Goal: Information Seeking & Learning: Learn about a topic

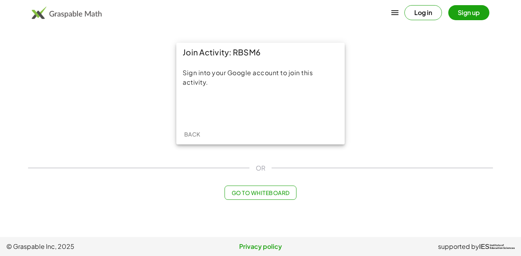
click at [399, 125] on div "Join Activity: RBSM6 Sign into your Google account to join this activity. Back" at bounding box center [260, 93] width 474 height 111
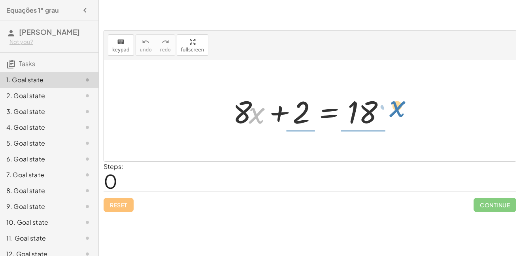
drag, startPoint x: 256, startPoint y: 113, endPoint x: 394, endPoint y: 109, distance: 138.4
click at [394, 109] on div at bounding box center [313, 111] width 168 height 41
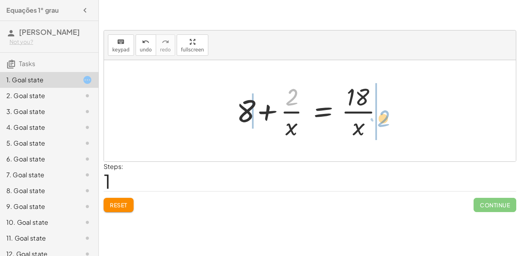
drag, startPoint x: 292, startPoint y: 97, endPoint x: 399, endPoint y: 91, distance: 107.7
drag, startPoint x: 360, startPoint y: 128, endPoint x: 221, endPoint y: 122, distance: 138.9
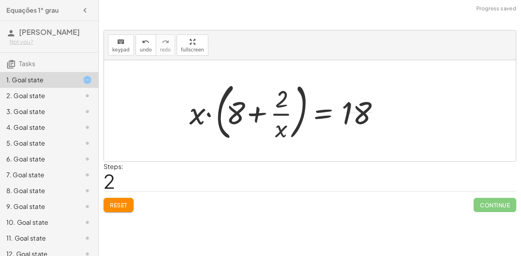
click at [122, 202] on span "Reset" at bounding box center [118, 204] width 17 height 7
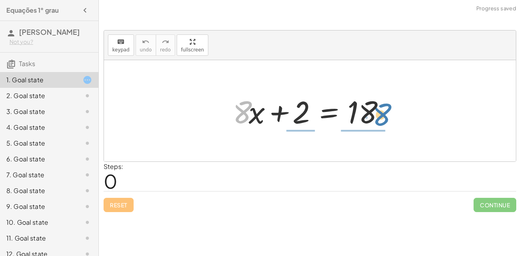
drag, startPoint x: 246, startPoint y: 111, endPoint x: 388, endPoint y: 113, distance: 141.5
click at [388, 113] on div at bounding box center [313, 111] width 168 height 41
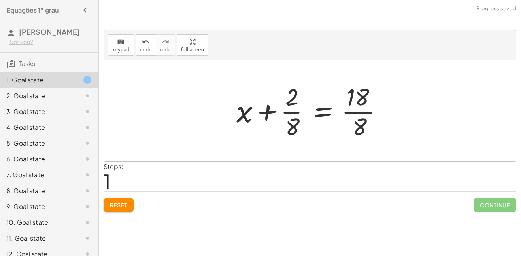
click at [119, 205] on span "Reset" at bounding box center [118, 204] width 17 height 7
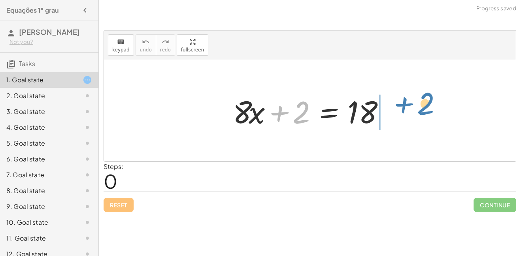
drag, startPoint x: 294, startPoint y: 117, endPoint x: 418, endPoint y: 111, distance: 124.3
click at [418, 111] on div "+ 2 + · 8 · x + 2 = 18" at bounding box center [310, 110] width 412 height 101
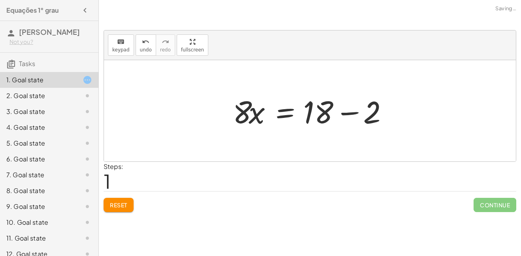
click at [355, 113] on div at bounding box center [313, 111] width 168 height 41
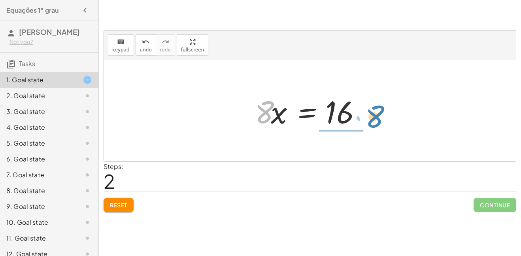
drag, startPoint x: 268, startPoint y: 115, endPoint x: 383, endPoint y: 121, distance: 115.9
click at [383, 121] on div "+ · 8 · x + 2 = 18 · 8 · x = + 18 − 2 · 8 · 8 · x = 16" at bounding box center [310, 110] width 412 height 101
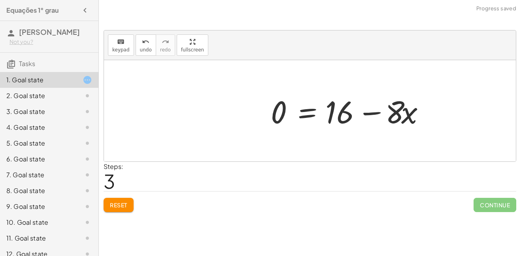
click at [383, 121] on div at bounding box center [351, 111] width 168 height 41
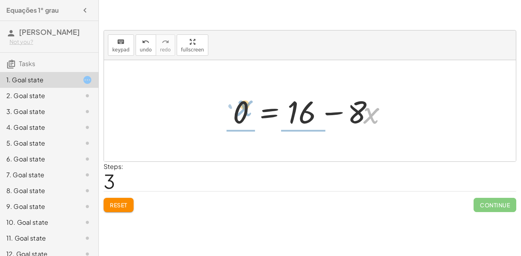
drag, startPoint x: 370, startPoint y: 120, endPoint x: 244, endPoint y: 114, distance: 126.2
click at [244, 114] on div at bounding box center [313, 111] width 168 height 41
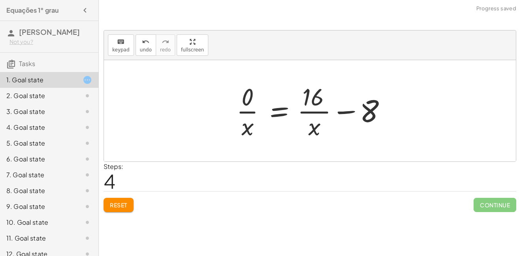
click at [122, 199] on button "Reset" at bounding box center [119, 205] width 30 height 14
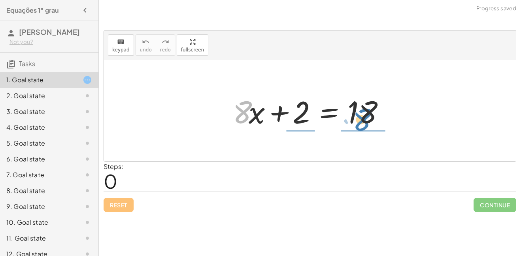
drag, startPoint x: 241, startPoint y: 119, endPoint x: 360, endPoint y: 126, distance: 120.0
click at [360, 126] on div at bounding box center [313, 111] width 168 height 41
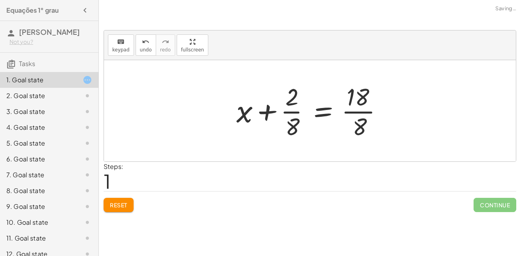
click at [113, 198] on button "Reset" at bounding box center [119, 205] width 30 height 14
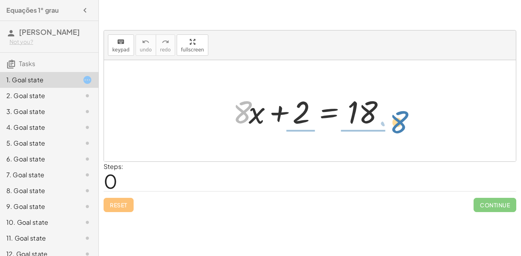
drag, startPoint x: 243, startPoint y: 117, endPoint x: 400, endPoint y: 126, distance: 156.4
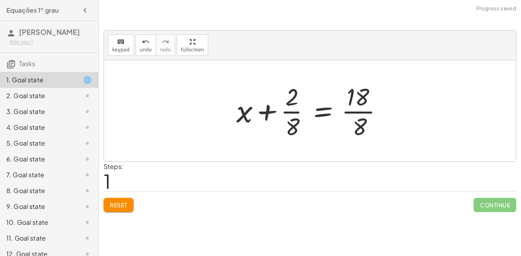
click at [115, 204] on span "Reset" at bounding box center [118, 204] width 17 height 7
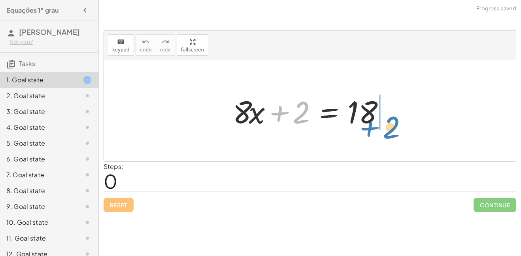
drag, startPoint x: 302, startPoint y: 108, endPoint x: 395, endPoint y: 120, distance: 93.6
click at [395, 120] on div at bounding box center [313, 111] width 168 height 41
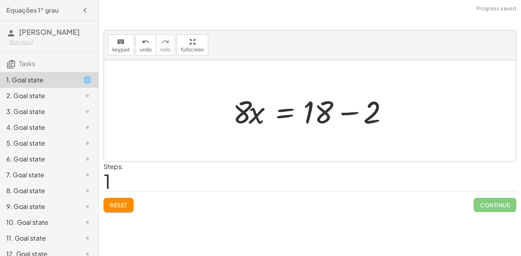
click at [328, 112] on div at bounding box center [313, 111] width 168 height 41
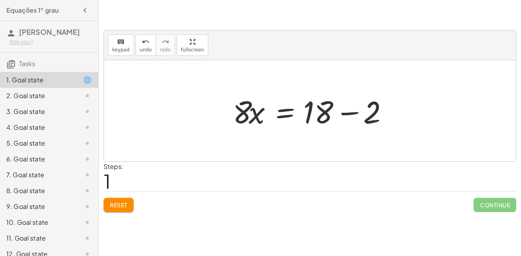
click at [328, 112] on div at bounding box center [313, 111] width 168 height 41
click at [328, 122] on div at bounding box center [313, 111] width 168 height 41
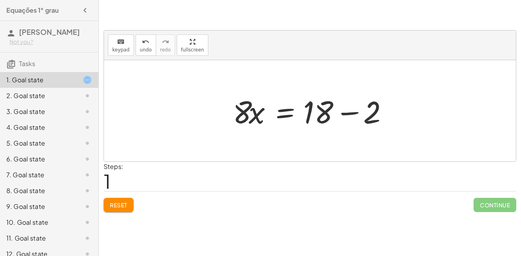
click at [324, 113] on div at bounding box center [313, 111] width 168 height 41
click at [372, 116] on div at bounding box center [313, 111] width 168 height 41
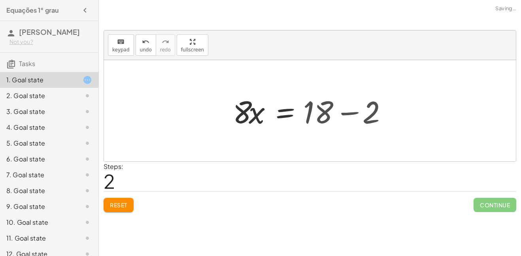
click at [372, 116] on div at bounding box center [310, 110] width 412 height 101
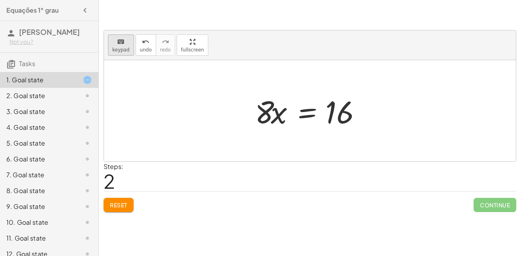
click at [117, 45] on icon "keyboard" at bounding box center [121, 41] width 8 height 9
click at [190, 42] on icon "button" at bounding box center [193, 41] width 6 height 9
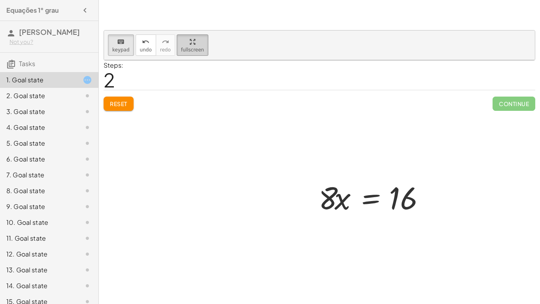
click at [181, 37] on div "button" at bounding box center [192, 41] width 23 height 9
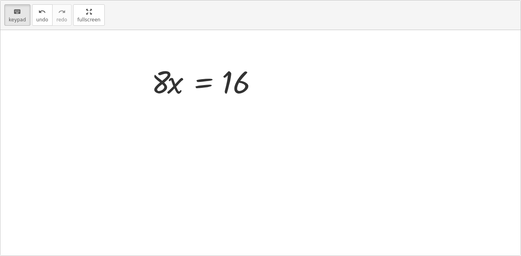
click at [145, 59] on div "Steps: 2" at bounding box center [310, 44] width 413 height 29
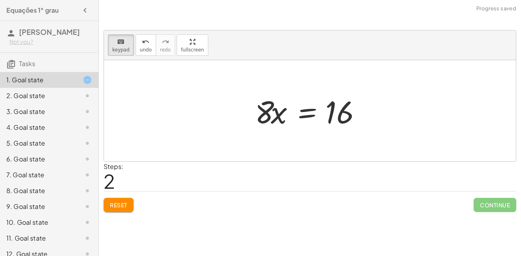
click at [145, 177] on div "Steps: 2" at bounding box center [310, 176] width 413 height 29
click at [377, 118] on div at bounding box center [310, 110] width 412 height 101
click at [350, 114] on div at bounding box center [341, 112] width 32 height 35
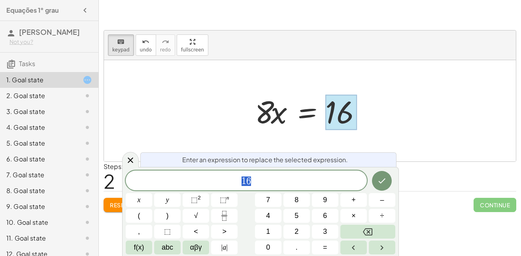
scroll to position [0, 0]
click at [269, 112] on div at bounding box center [313, 111] width 124 height 41
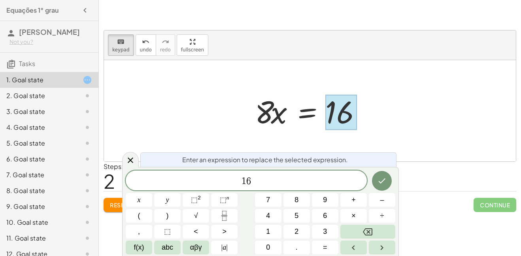
click at [269, 112] on div at bounding box center [313, 111] width 124 height 41
click at [142, 108] on div at bounding box center [310, 110] width 412 height 101
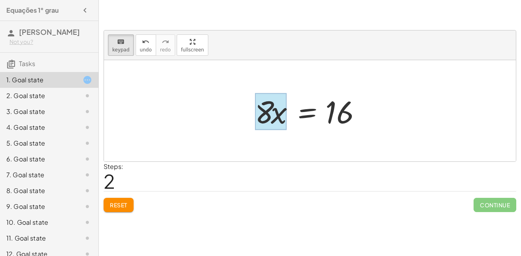
click at [281, 117] on div at bounding box center [271, 111] width 32 height 37
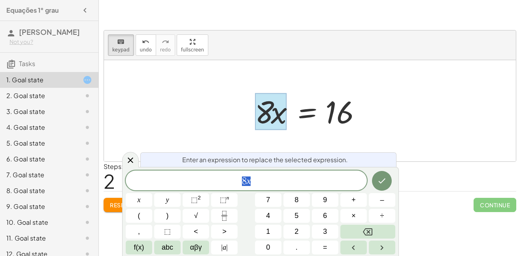
click at [281, 117] on div at bounding box center [271, 111] width 32 height 37
click at [128, 158] on icon at bounding box center [131, 160] width 6 height 6
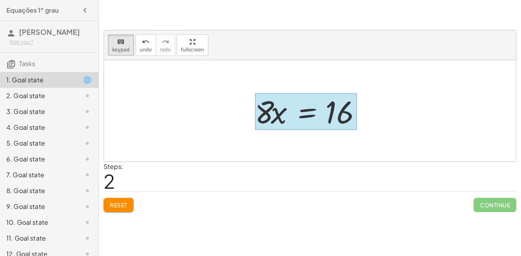
click at [315, 108] on div at bounding box center [306, 111] width 102 height 37
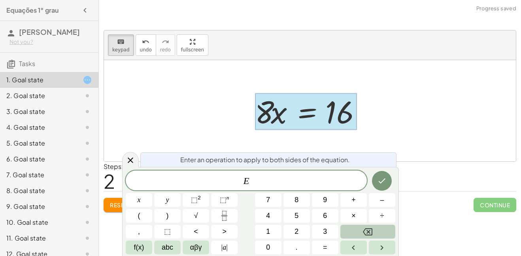
click at [359, 235] on button "Backspace" at bounding box center [367, 232] width 55 height 14
click at [296, 198] on span "8" at bounding box center [296, 199] width 4 height 11
click at [227, 74] on div at bounding box center [310, 110] width 412 height 101
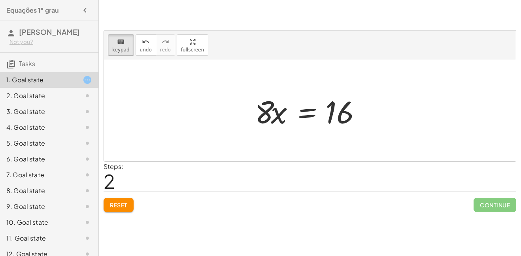
click at [227, 74] on div at bounding box center [310, 110] width 412 height 101
drag, startPoint x: 266, startPoint y: 111, endPoint x: 347, endPoint y: 112, distance: 81.4
click at [390, 111] on div at bounding box center [310, 110] width 412 height 101
click at [213, 123] on div at bounding box center [310, 110] width 412 height 101
click at [119, 40] on icon "keyboard" at bounding box center [121, 41] width 8 height 9
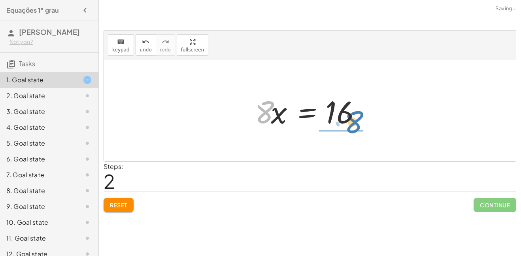
drag, startPoint x: 267, startPoint y: 116, endPoint x: 358, endPoint y: 126, distance: 91.4
click at [358, 126] on div at bounding box center [313, 111] width 124 height 41
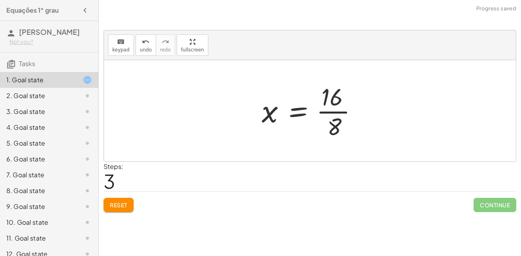
click at [336, 126] on div at bounding box center [313, 110] width 110 height 61
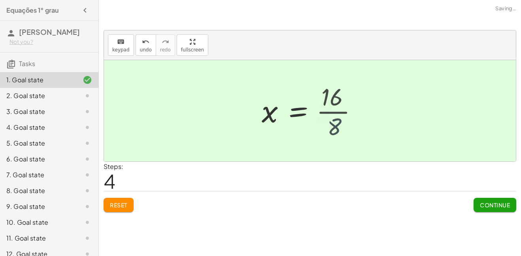
click at [336, 126] on div at bounding box center [304, 110] width 92 height 39
click at [336, 126] on div at bounding box center [313, 110] width 92 height 39
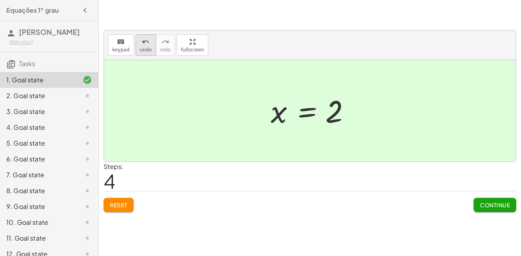
click at [142, 45] on icon "undo" at bounding box center [146, 41] width 8 height 9
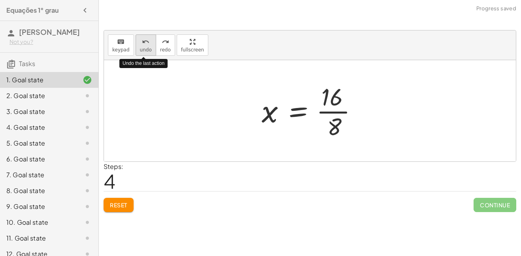
click at [142, 45] on icon "undo" at bounding box center [146, 41] width 8 height 9
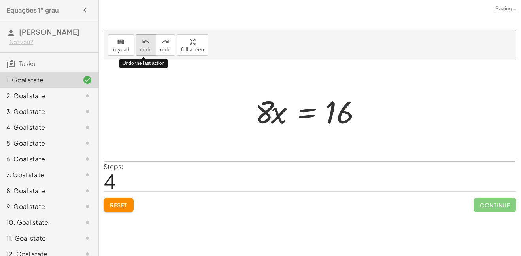
click at [142, 45] on icon "undo" at bounding box center [146, 41] width 8 height 9
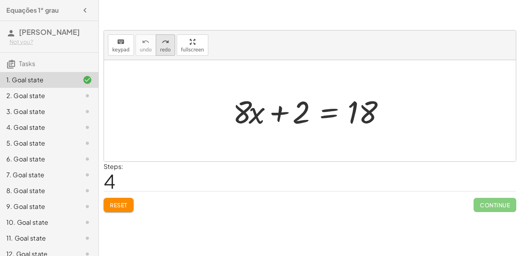
click at [160, 43] on div "redo" at bounding box center [165, 41] width 11 height 9
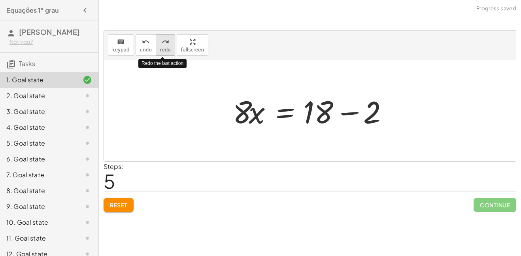
click at [160, 43] on div "redo" at bounding box center [165, 41] width 11 height 9
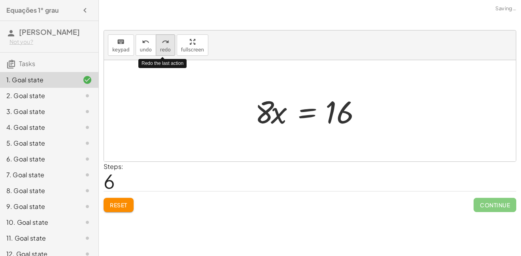
click at [160, 43] on div "redo" at bounding box center [165, 41] width 11 height 9
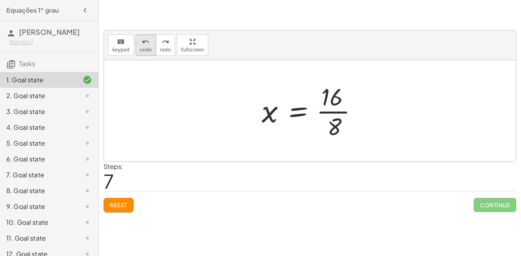
click at [144, 47] on span "undo" at bounding box center [146, 50] width 12 height 6
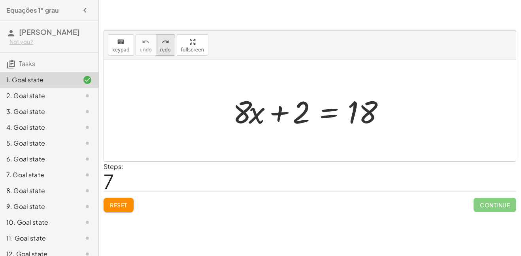
click at [159, 46] on button "redo redo" at bounding box center [165, 44] width 19 height 21
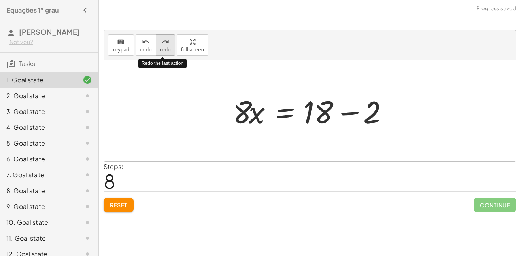
click at [159, 46] on button "redo redo" at bounding box center [165, 44] width 19 height 21
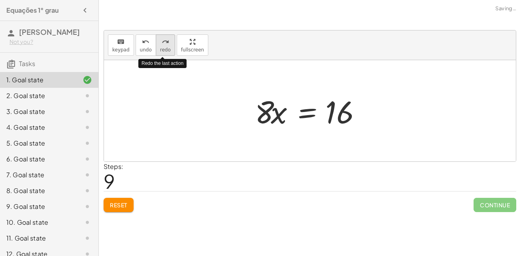
click at [159, 46] on button "redo redo" at bounding box center [165, 44] width 19 height 21
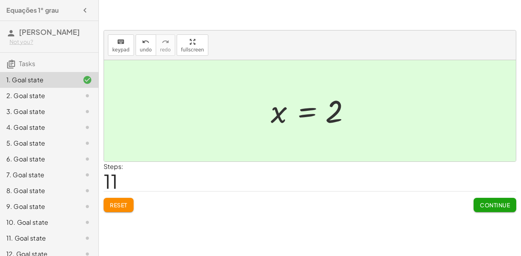
click at [121, 208] on span "Reset" at bounding box center [118, 204] width 17 height 7
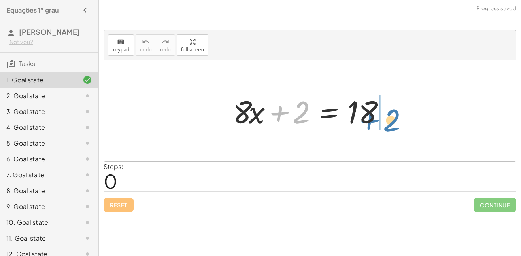
drag, startPoint x: 298, startPoint y: 114, endPoint x: 396, endPoint y: 123, distance: 98.0
click at [396, 123] on div at bounding box center [313, 111] width 168 height 41
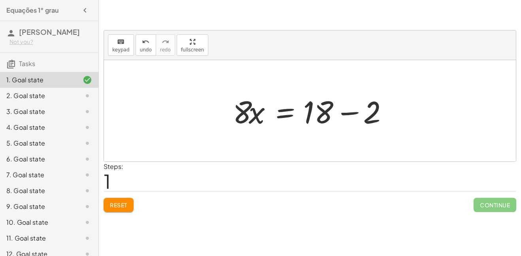
click at [321, 118] on div at bounding box center [313, 111] width 168 height 41
click at [314, 117] on div at bounding box center [313, 111] width 168 height 41
click at [379, 115] on div at bounding box center [313, 111] width 168 height 41
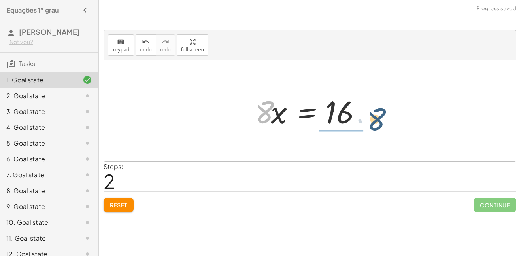
drag, startPoint x: 264, startPoint y: 114, endPoint x: 375, endPoint y: 121, distance: 111.3
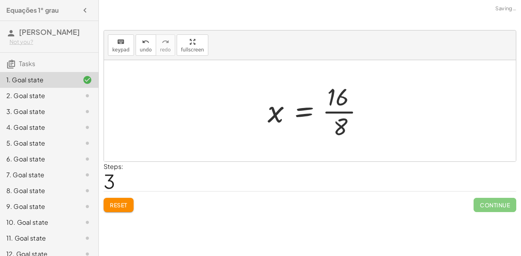
click at [340, 109] on div at bounding box center [319, 110] width 110 height 61
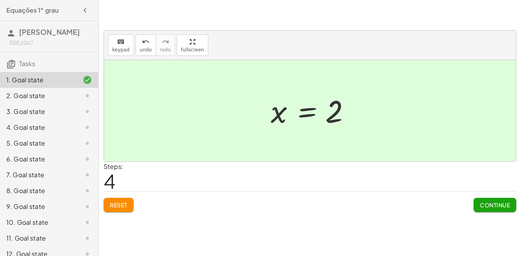
click at [487, 202] on span "Continue" at bounding box center [495, 204] width 30 height 7
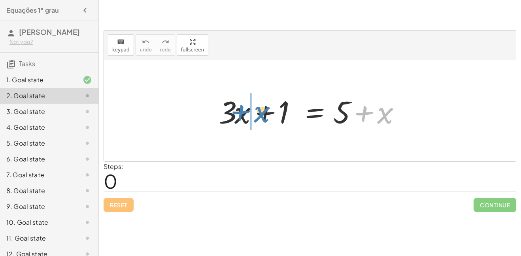
drag, startPoint x: 385, startPoint y: 111, endPoint x: 262, endPoint y: 110, distance: 122.9
click at [262, 110] on div at bounding box center [313, 111] width 196 height 41
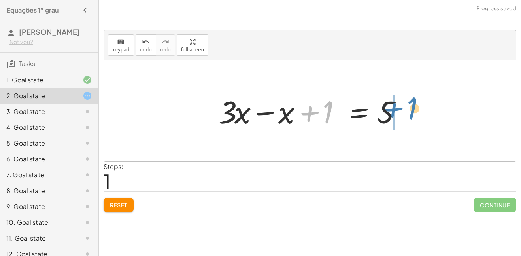
drag, startPoint x: 330, startPoint y: 117, endPoint x: 415, endPoint y: 113, distance: 85.9
click at [415, 113] on div "+ · 3 · x + 1 = + 5 + x + 1 + · 3 · x + 1 = 5 x −" at bounding box center [310, 110] width 412 height 101
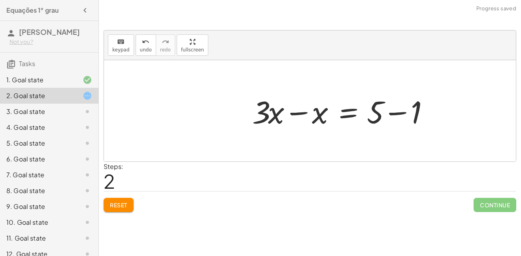
click at [405, 111] on div at bounding box center [346, 111] width 196 height 41
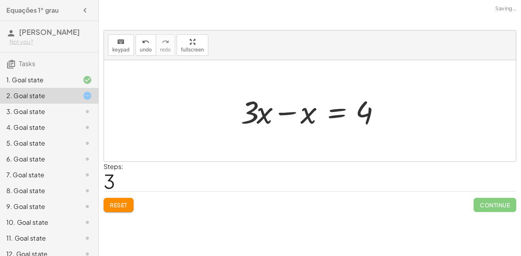
click at [300, 115] on div at bounding box center [313, 111] width 152 height 41
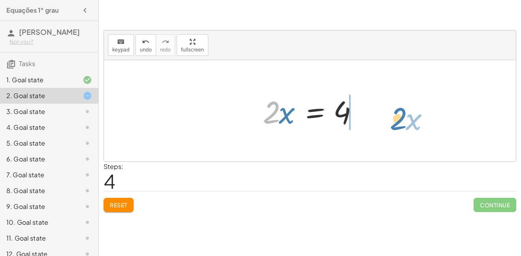
drag, startPoint x: 274, startPoint y: 113, endPoint x: 358, endPoint y: 116, distance: 84.2
click at [358, 116] on div at bounding box center [313, 111] width 108 height 41
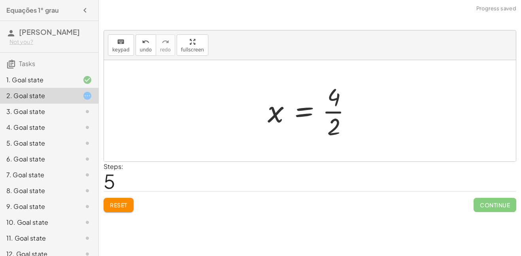
click at [340, 111] on div at bounding box center [313, 110] width 98 height 61
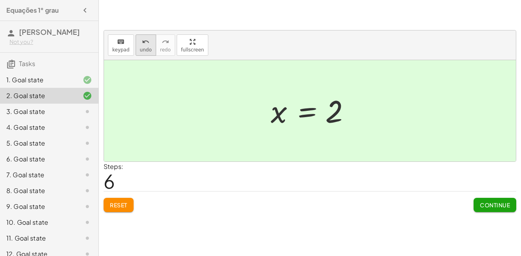
click at [140, 47] on span "undo" at bounding box center [146, 50] width 12 height 6
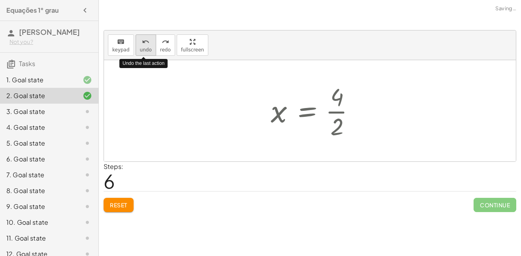
click at [140, 47] on span "undo" at bounding box center [146, 50] width 12 height 6
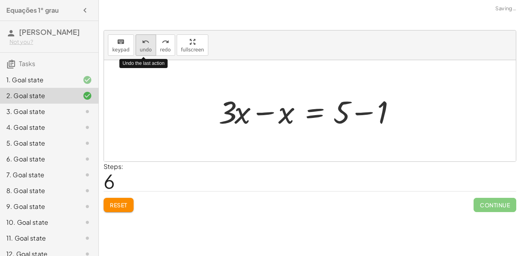
click at [140, 47] on span "undo" at bounding box center [146, 50] width 12 height 6
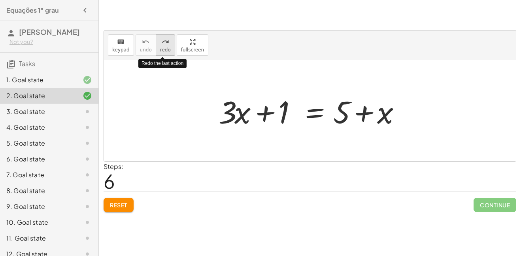
click at [162, 47] on span "redo" at bounding box center [165, 50] width 11 height 6
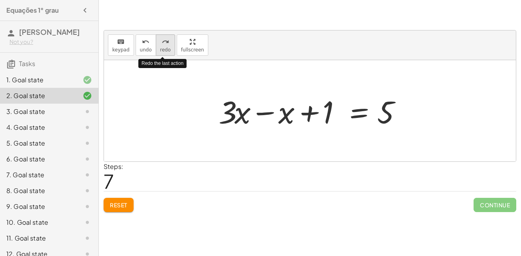
click at [162, 47] on span "redo" at bounding box center [165, 50] width 11 height 6
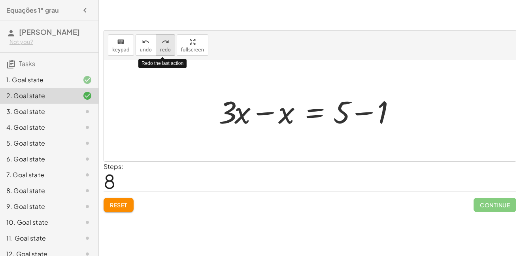
click at [162, 47] on span "redo" at bounding box center [165, 50] width 11 height 6
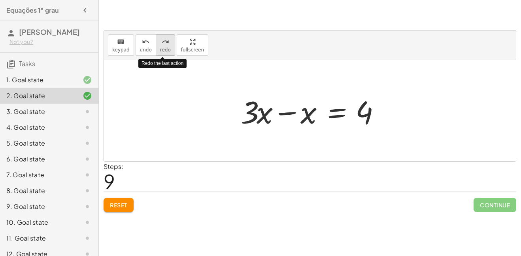
click at [162, 47] on span "redo" at bounding box center [165, 50] width 11 height 6
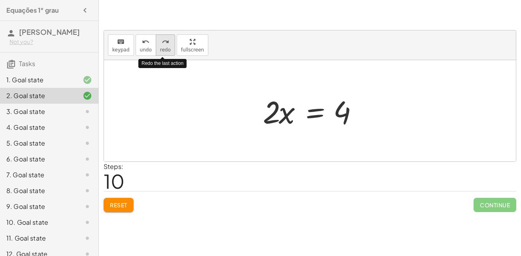
click at [162, 47] on span "redo" at bounding box center [165, 50] width 11 height 6
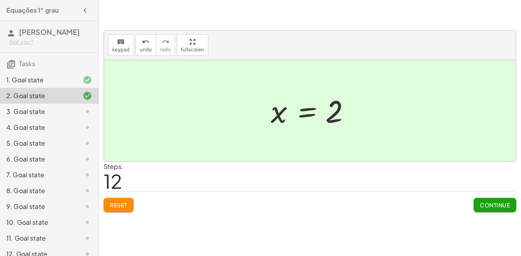
click at [114, 208] on span "Reset" at bounding box center [118, 204] width 17 height 7
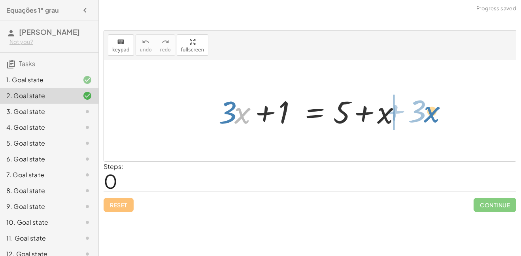
drag, startPoint x: 240, startPoint y: 115, endPoint x: 424, endPoint y: 111, distance: 183.8
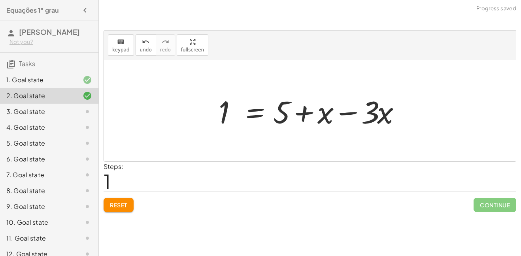
click at [118, 209] on button "Reset" at bounding box center [119, 205] width 30 height 14
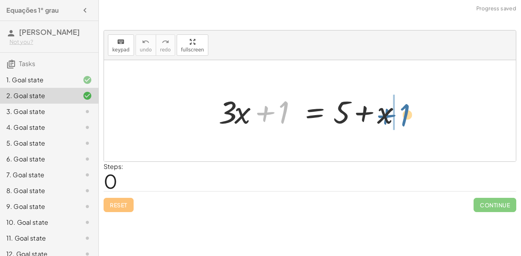
drag, startPoint x: 284, startPoint y: 118, endPoint x: 404, endPoint y: 121, distance: 120.6
click at [404, 121] on div at bounding box center [313, 111] width 196 height 41
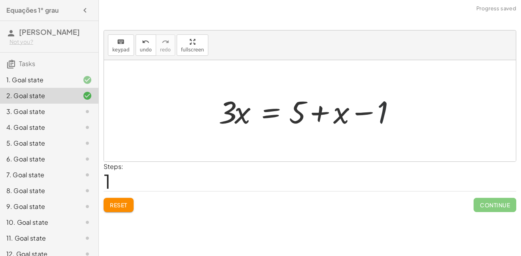
click at [383, 116] on div at bounding box center [313, 111] width 196 height 41
drag, startPoint x: 340, startPoint y: 115, endPoint x: 267, endPoint y: 119, distance: 73.2
click at [267, 119] on div at bounding box center [313, 111] width 196 height 41
click at [353, 109] on div at bounding box center [313, 111] width 196 height 41
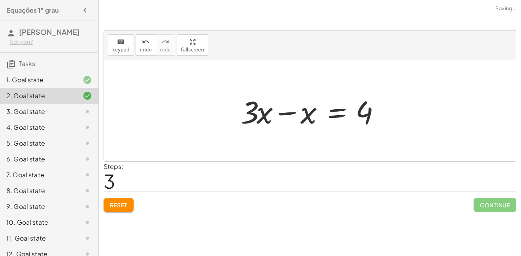
click at [288, 113] on div at bounding box center [313, 111] width 152 height 41
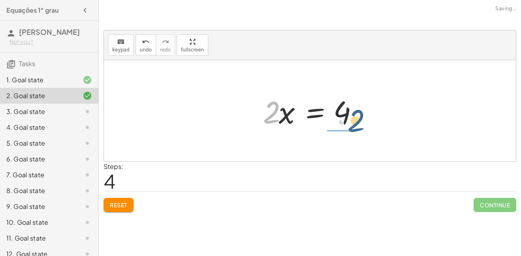
drag, startPoint x: 272, startPoint y: 113, endPoint x: 358, endPoint y: 122, distance: 86.3
click at [358, 122] on div at bounding box center [313, 111] width 108 height 41
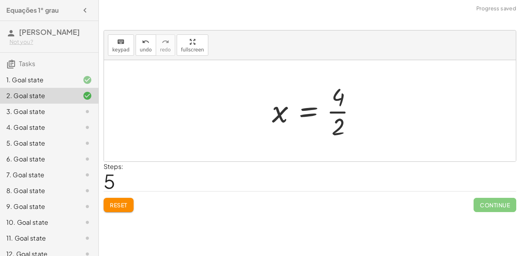
click at [348, 108] on div at bounding box center [317, 110] width 98 height 61
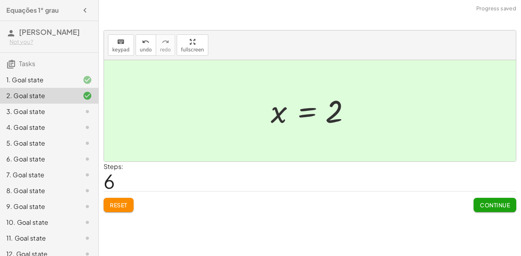
click at [495, 201] on span "Continue" at bounding box center [495, 204] width 30 height 7
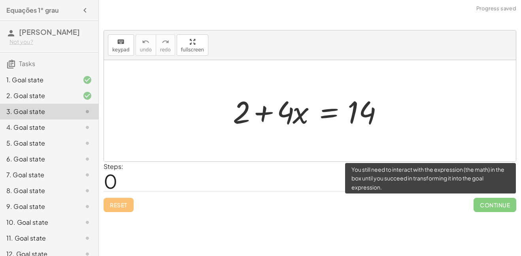
click at [494, 203] on span "Continue" at bounding box center [495, 205] width 43 height 14
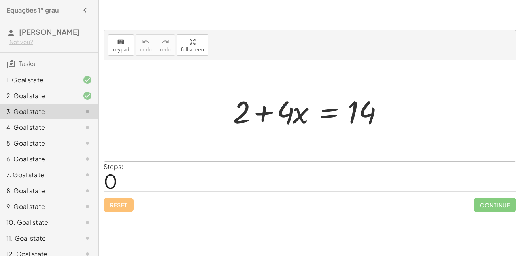
click at [325, 158] on div at bounding box center [310, 110] width 412 height 101
click at [289, 114] on div at bounding box center [313, 111] width 168 height 41
drag, startPoint x: 289, startPoint y: 114, endPoint x: 376, endPoint y: 116, distance: 87.0
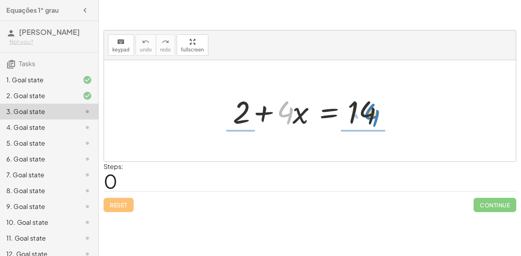
click at [376, 116] on div at bounding box center [313, 111] width 168 height 41
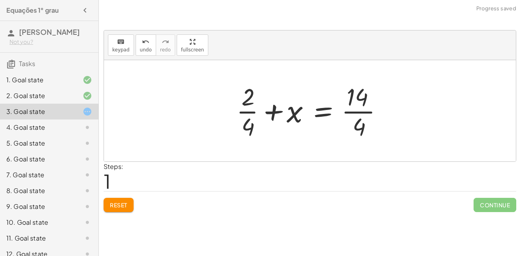
click at [361, 107] on div at bounding box center [312, 110] width 161 height 61
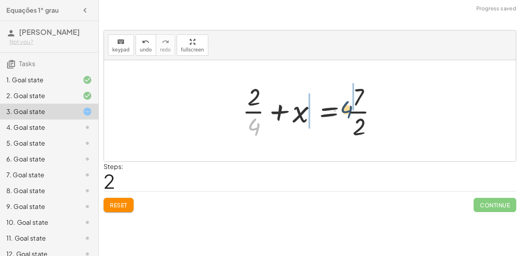
drag, startPoint x: 256, startPoint y: 125, endPoint x: 365, endPoint y: 113, distance: 109.4
click at [365, 113] on div at bounding box center [312, 110] width 149 height 61
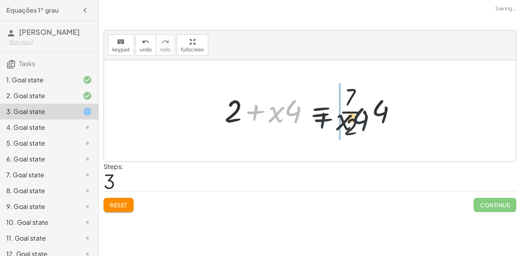
drag, startPoint x: 259, startPoint y: 109, endPoint x: 333, endPoint y: 120, distance: 74.7
click at [333, 120] on div at bounding box center [313, 110] width 185 height 61
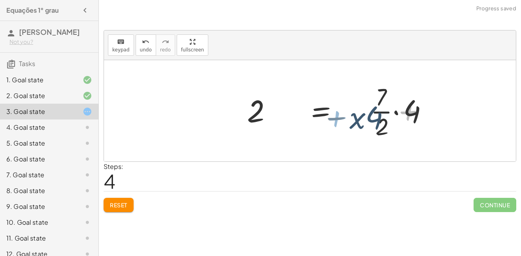
click at [333, 120] on div at bounding box center [384, 110] width 208 height 61
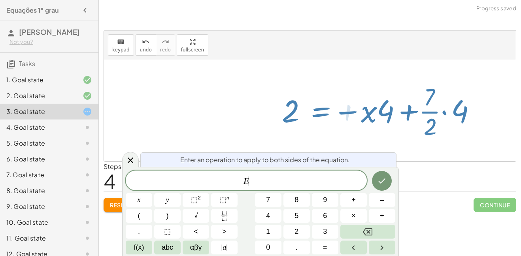
scroll to position [2, 0]
click at [333, 120] on div at bounding box center [384, 110] width 208 height 61
click at [377, 110] on div at bounding box center [384, 110] width 208 height 61
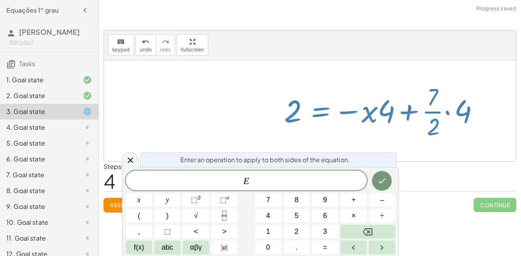
click at [349, 78] on div "+ 2 + · 4 · x = 14 + · 2 · 4 + x = · 14 · 4 + · 2 · 4 + x = · 7 · 2 · 2 · 2 + ·…" at bounding box center [380, 110] width 217 height 65
click at [383, 182] on icon "Done" at bounding box center [381, 180] width 9 height 9
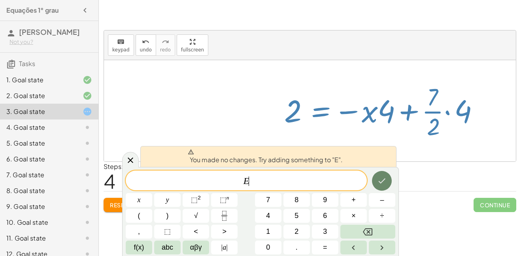
scroll to position [2, 0]
click at [172, 84] on div at bounding box center [310, 110] width 412 height 101
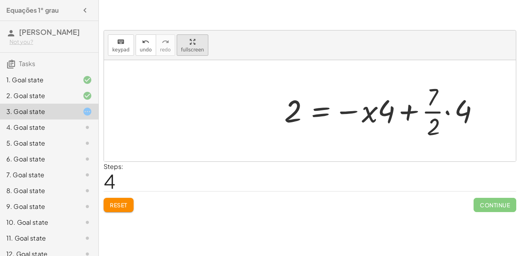
click at [190, 45] on icon "button" at bounding box center [193, 41] width 6 height 9
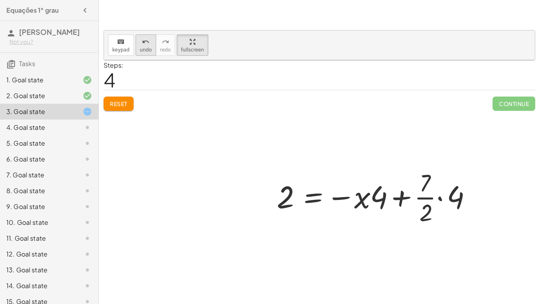
click at [140, 47] on span "undo" at bounding box center [146, 50] width 12 height 6
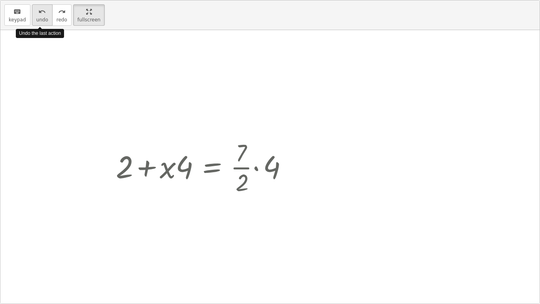
click at [42, 19] on span "undo" at bounding box center [42, 20] width 12 height 6
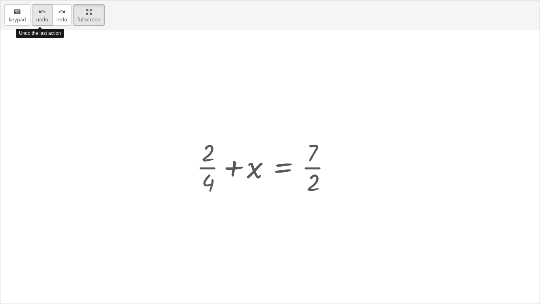
click at [42, 19] on span "undo" at bounding box center [42, 20] width 12 height 6
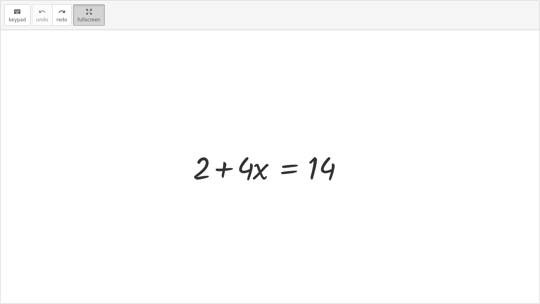
click at [80, 14] on div "button" at bounding box center [88, 11] width 23 height 9
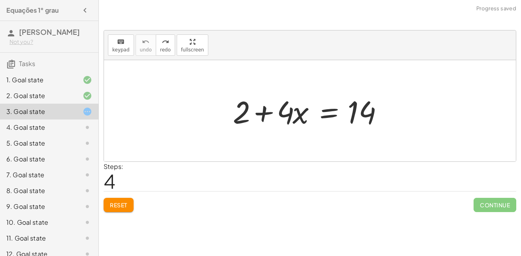
click at [119, 202] on span "Reset" at bounding box center [118, 204] width 17 height 7
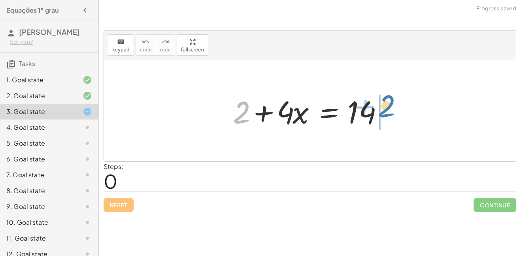
drag, startPoint x: 246, startPoint y: 115, endPoint x: 393, endPoint y: 110, distance: 147.5
click at [393, 110] on div at bounding box center [313, 111] width 168 height 41
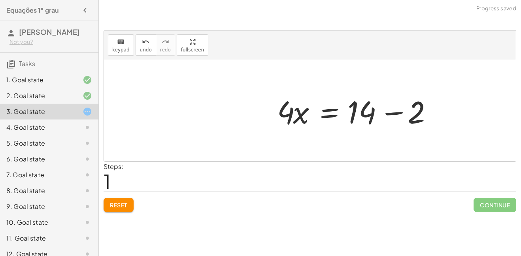
click at [393, 110] on div at bounding box center [357, 111] width 168 height 41
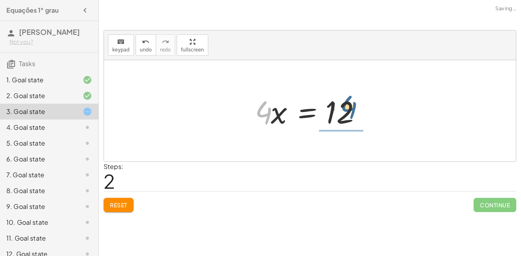
drag, startPoint x: 263, startPoint y: 115, endPoint x: 350, endPoint y: 111, distance: 87.1
click at [350, 111] on div at bounding box center [313, 111] width 124 height 41
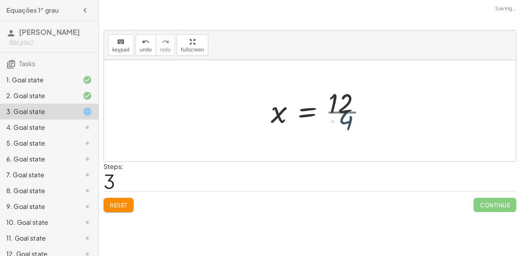
click at [350, 111] on div at bounding box center [322, 110] width 110 height 61
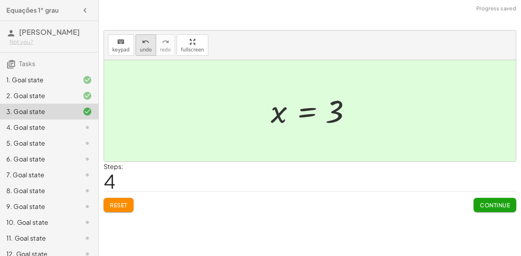
click at [143, 45] on icon "undo" at bounding box center [146, 41] width 8 height 9
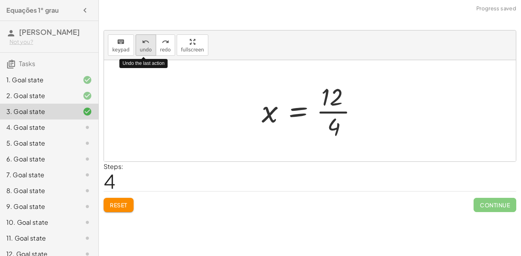
click at [143, 45] on icon "undo" at bounding box center [146, 41] width 8 height 9
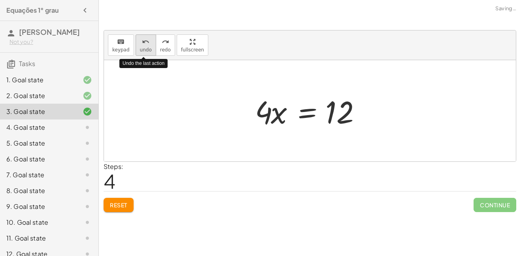
click at [143, 45] on icon "undo" at bounding box center [146, 41] width 8 height 9
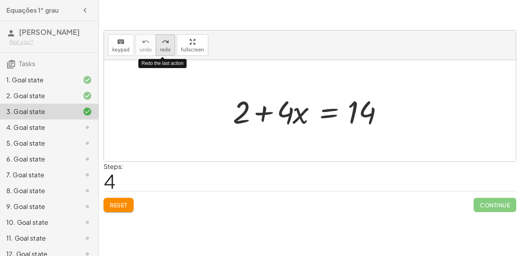
click at [164, 47] on span "redo" at bounding box center [165, 50] width 11 height 6
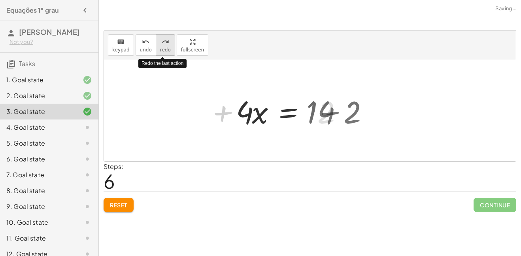
click at [164, 47] on span "redo" at bounding box center [165, 50] width 11 height 6
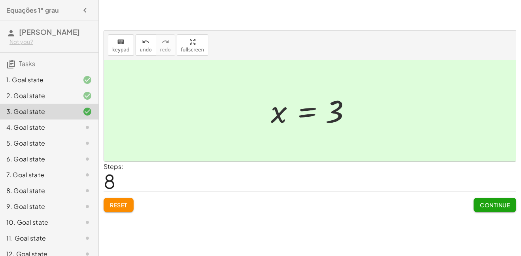
click at [122, 200] on button "Reset" at bounding box center [119, 205] width 30 height 14
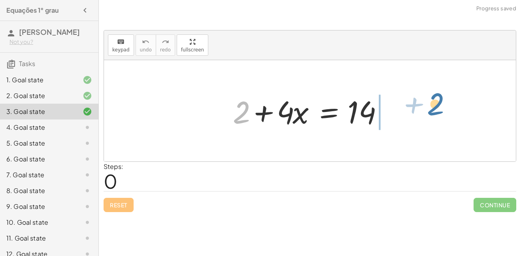
drag, startPoint x: 234, startPoint y: 117, endPoint x: 423, endPoint y: 107, distance: 189.2
click at [423, 107] on div "+ 2 + 2 + · 4 · x = 14" at bounding box center [310, 110] width 412 height 101
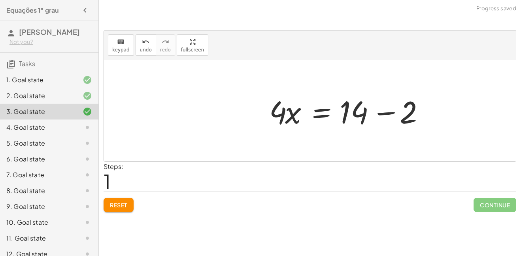
click at [385, 109] on div at bounding box center [349, 111] width 168 height 41
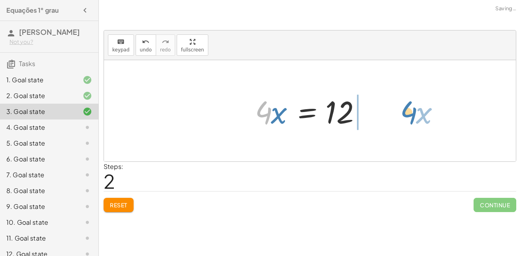
drag, startPoint x: 261, startPoint y: 113, endPoint x: 405, endPoint y: 115, distance: 143.9
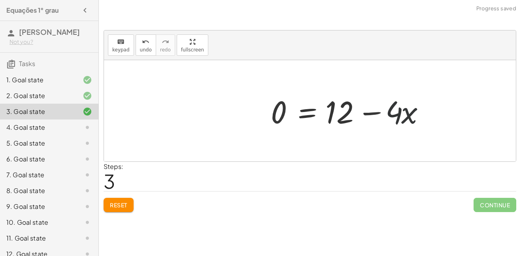
click at [376, 112] on div at bounding box center [351, 111] width 168 height 41
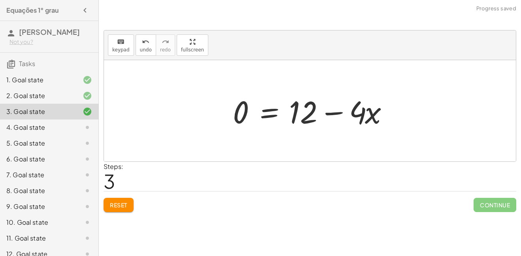
click at [376, 112] on div at bounding box center [313, 111] width 168 height 41
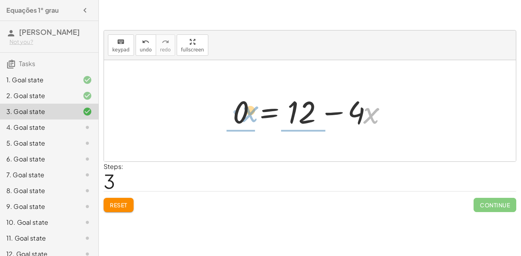
drag, startPoint x: 376, startPoint y: 112, endPoint x: 245, endPoint y: 108, distance: 130.9
click at [245, 108] on div at bounding box center [313, 111] width 168 height 41
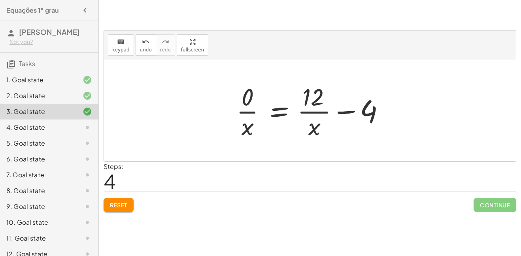
click at [123, 209] on button "Reset" at bounding box center [119, 205] width 30 height 14
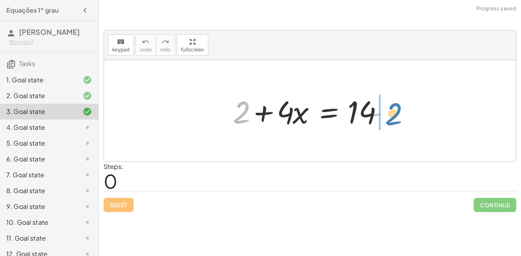
drag, startPoint x: 242, startPoint y: 109, endPoint x: 393, endPoint y: 104, distance: 150.7
click at [393, 104] on div at bounding box center [313, 111] width 168 height 41
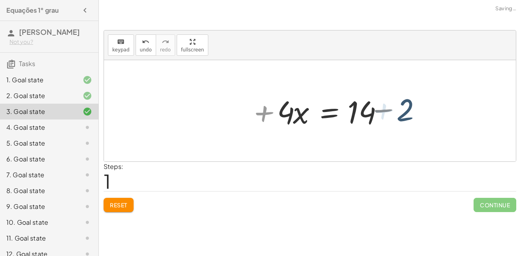
click at [393, 104] on div at bounding box center [357, 111] width 168 height 41
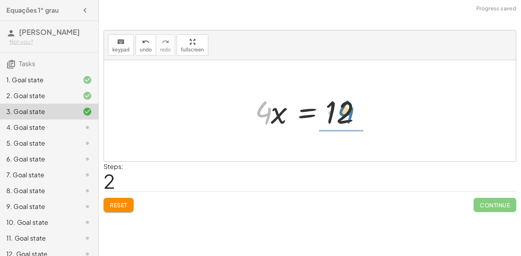
drag, startPoint x: 265, startPoint y: 118, endPoint x: 350, endPoint y: 117, distance: 85.4
click at [350, 117] on div at bounding box center [313, 111] width 124 height 41
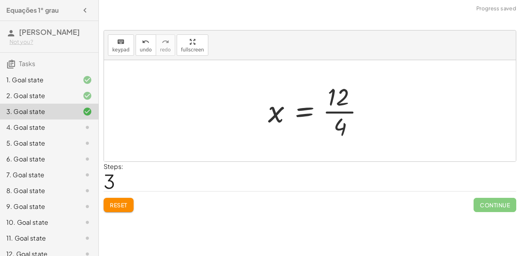
click at [350, 117] on div at bounding box center [319, 110] width 110 height 61
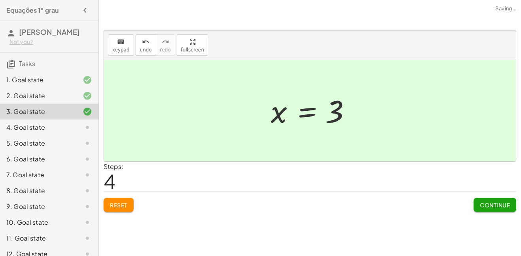
click at [486, 204] on span "Continue" at bounding box center [495, 204] width 30 height 7
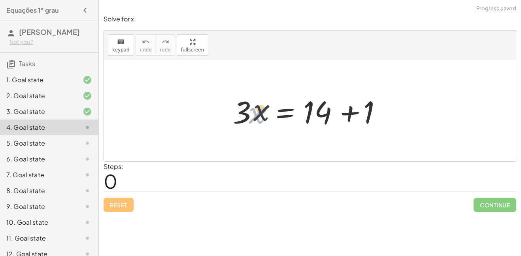
drag, startPoint x: 258, startPoint y: 118, endPoint x: 263, endPoint y: 115, distance: 6.0
click at [263, 115] on div at bounding box center [313, 111] width 168 height 41
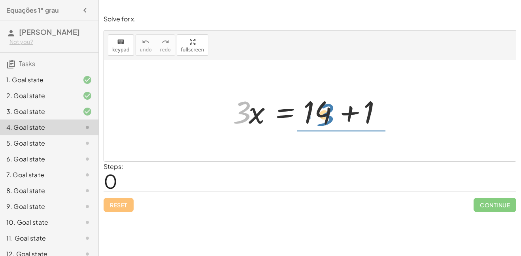
drag, startPoint x: 239, startPoint y: 112, endPoint x: 323, endPoint y: 116, distance: 83.9
click at [323, 116] on div at bounding box center [313, 111] width 168 height 41
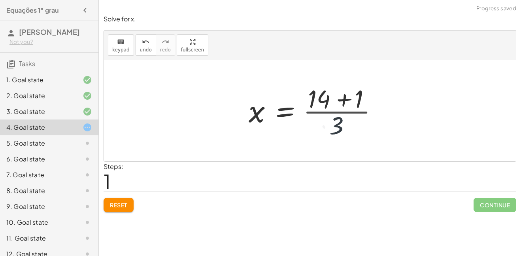
click at [323, 116] on div at bounding box center [316, 110] width 143 height 61
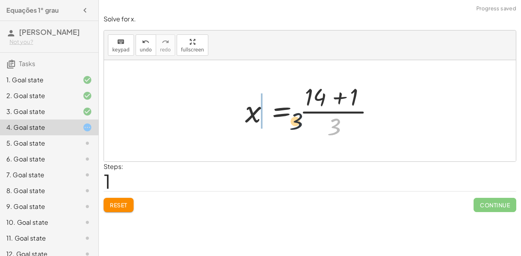
drag, startPoint x: 334, startPoint y: 127, endPoint x: 247, endPoint y: 125, distance: 87.0
click at [247, 125] on div at bounding box center [312, 110] width 143 height 61
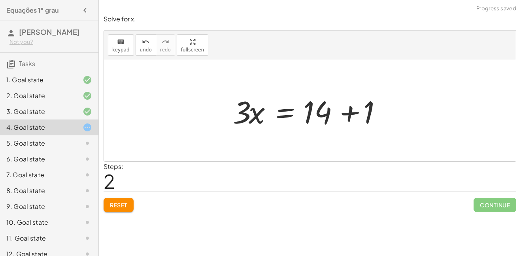
click at [335, 109] on div at bounding box center [313, 111] width 168 height 41
click at [371, 113] on div at bounding box center [313, 111] width 168 height 41
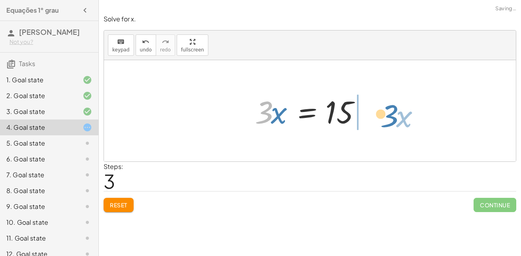
drag, startPoint x: 266, startPoint y: 118, endPoint x: 395, endPoint y: 123, distance: 128.9
click at [395, 123] on div "· 3 · x = + 14 + 1 x = · ( + 14 + 1 ) · 3 · 3 · x = + 14 + 1 · 3 · x · 3 x = · …" at bounding box center [310, 110] width 412 height 101
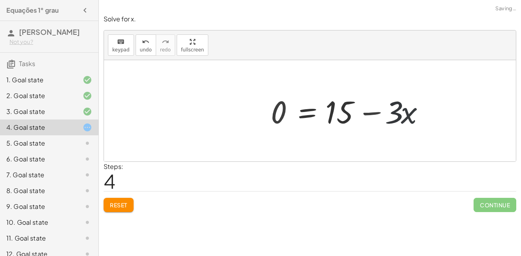
click at [395, 123] on div at bounding box center [351, 111] width 168 height 41
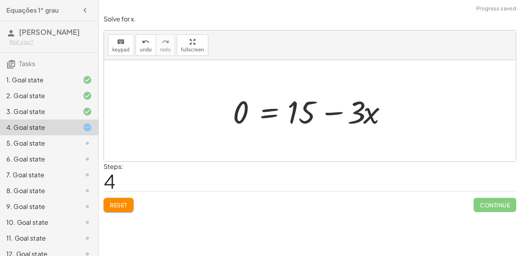
click at [395, 123] on div at bounding box center [313, 111] width 168 height 41
drag, startPoint x: 372, startPoint y: 116, endPoint x: 243, endPoint y: 112, distance: 129.3
click at [243, 112] on div at bounding box center [313, 111] width 168 height 41
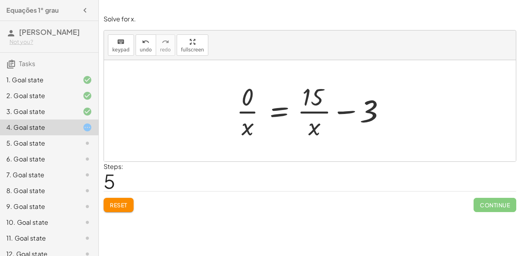
click at [126, 196] on div "Reset Continue" at bounding box center [310, 201] width 413 height 21
click at [125, 197] on div "Reset Continue" at bounding box center [310, 201] width 413 height 21
click at [124, 204] on span "Reset" at bounding box center [118, 204] width 17 height 7
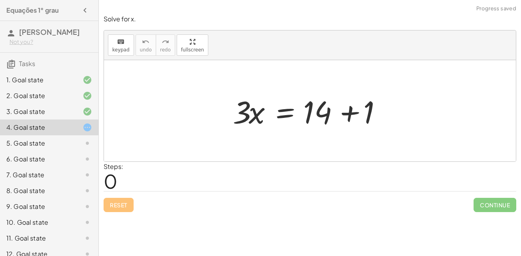
click at [369, 114] on div at bounding box center [313, 111] width 168 height 41
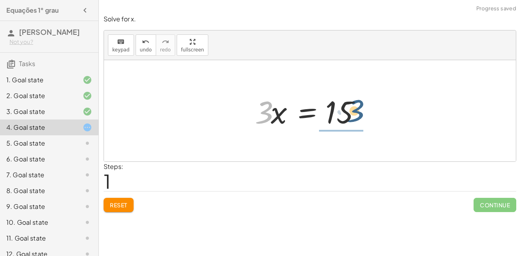
drag, startPoint x: 260, startPoint y: 115, endPoint x: 361, endPoint y: 118, distance: 100.5
click at [361, 118] on div at bounding box center [313, 111] width 124 height 41
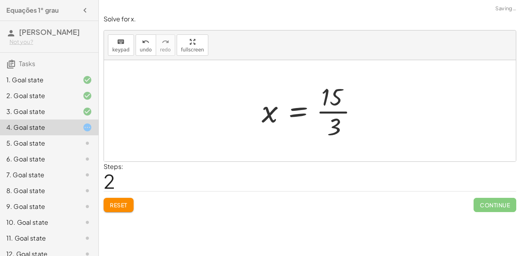
click at [330, 106] on div at bounding box center [313, 110] width 110 height 61
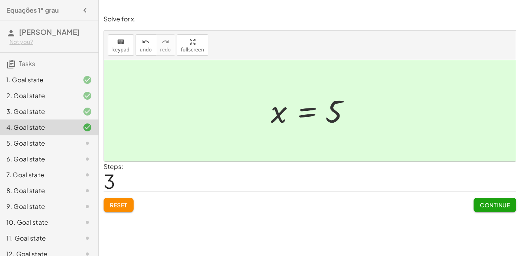
click at [498, 207] on span "Continue" at bounding box center [495, 204] width 30 height 7
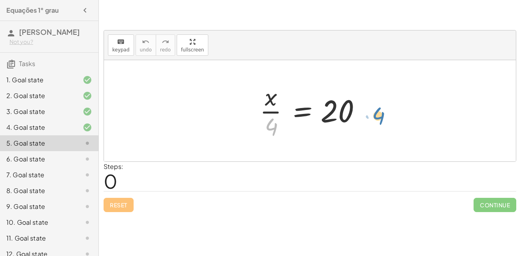
drag, startPoint x: 276, startPoint y: 130, endPoint x: 384, endPoint y: 119, distance: 108.9
click at [384, 119] on div "· 4 · x · 4 = 20" at bounding box center [310, 110] width 412 height 101
click at [258, 122] on div at bounding box center [313, 110] width 114 height 61
drag, startPoint x: 267, startPoint y: 124, endPoint x: 369, endPoint y: 107, distance: 103.4
click at [369, 107] on div at bounding box center [313, 110] width 114 height 61
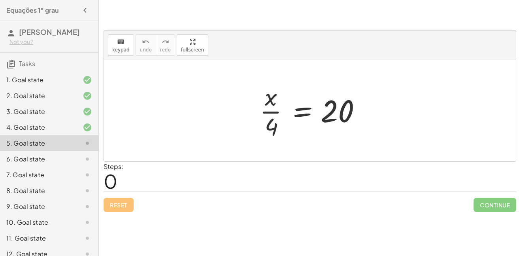
click at [273, 103] on div at bounding box center [313, 110] width 114 height 61
drag, startPoint x: 270, startPoint y: 128, endPoint x: 355, endPoint y: 113, distance: 86.6
click at [355, 113] on div at bounding box center [313, 110] width 114 height 61
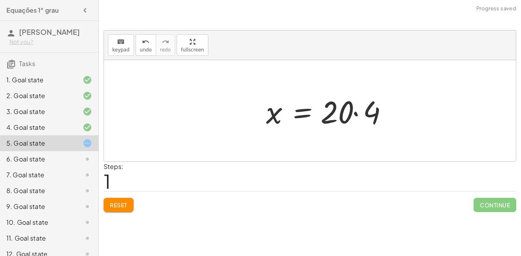
click at [355, 113] on div at bounding box center [329, 111] width 134 height 41
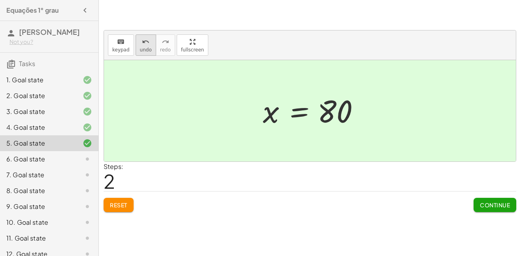
click at [145, 46] on button "undo undo" at bounding box center [146, 44] width 21 height 21
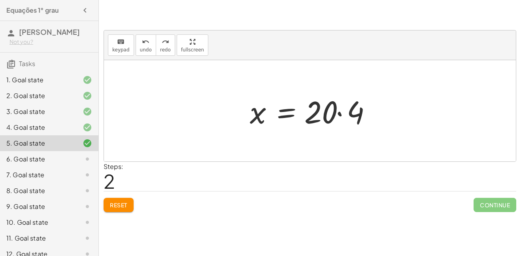
click at [110, 205] on span "Reset" at bounding box center [118, 204] width 17 height 7
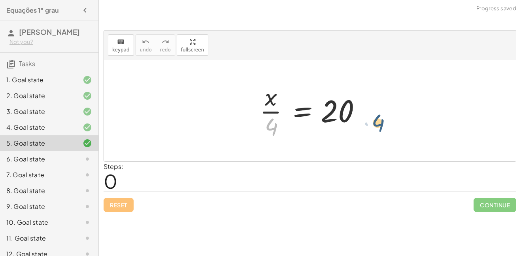
drag, startPoint x: 273, startPoint y: 125, endPoint x: 380, endPoint y: 119, distance: 107.7
drag, startPoint x: 274, startPoint y: 125, endPoint x: 371, endPoint y: 117, distance: 97.2
click at [371, 117] on div at bounding box center [329, 111] width 134 height 41
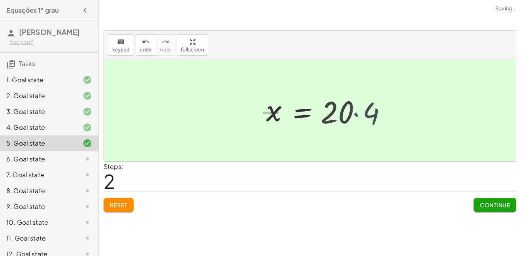
click at [371, 117] on div "· 4 · x · 4 = 20 · 80 · x · 4 = 20 x = · 20 · 4" at bounding box center [313, 110] width 118 height 43
click at [485, 209] on button "Continue" at bounding box center [495, 205] width 43 height 14
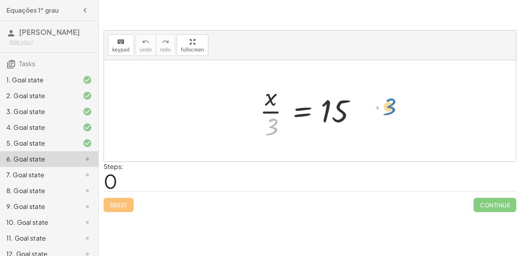
drag, startPoint x: 273, startPoint y: 127, endPoint x: 380, endPoint y: 105, distance: 109.4
drag, startPoint x: 273, startPoint y: 130, endPoint x: 343, endPoint y: 124, distance: 70.6
click at [343, 124] on div at bounding box center [313, 110] width 114 height 61
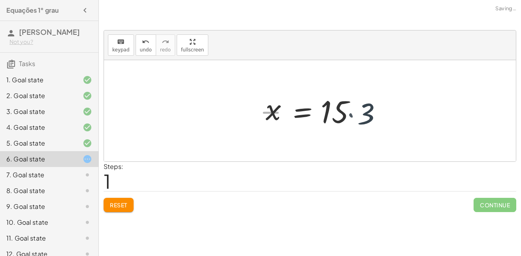
click at [343, 124] on div at bounding box center [329, 111] width 134 height 41
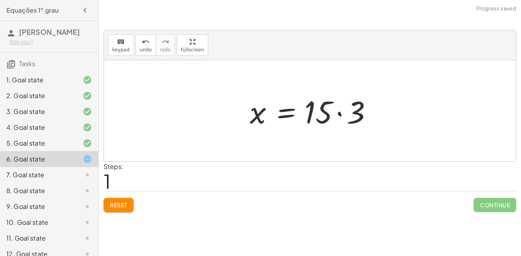
click at [335, 100] on div at bounding box center [313, 111] width 134 height 41
click at [330, 108] on div at bounding box center [313, 111] width 134 height 41
click at [354, 117] on div at bounding box center [313, 111] width 134 height 41
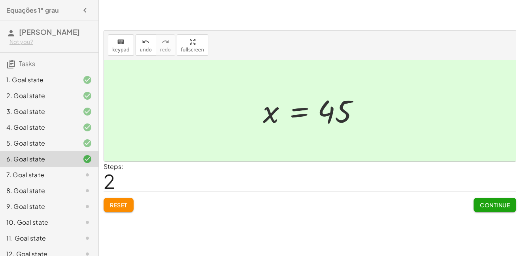
click at [504, 206] on span "Continue" at bounding box center [495, 204] width 30 height 7
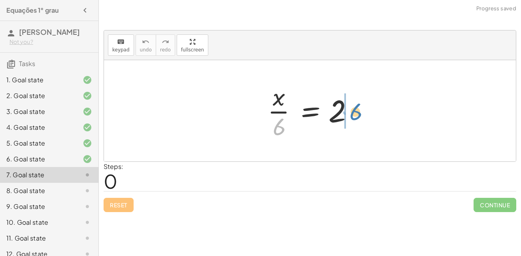
drag, startPoint x: 275, startPoint y: 130, endPoint x: 356, endPoint y: 115, distance: 82.8
click at [356, 115] on div at bounding box center [313, 110] width 98 height 61
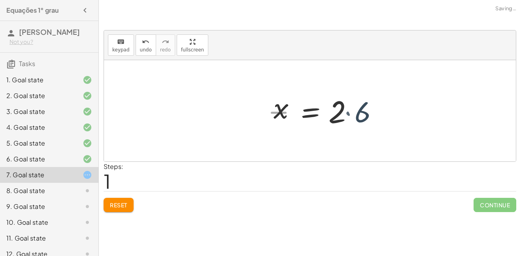
click at [356, 115] on div at bounding box center [329, 111] width 119 height 41
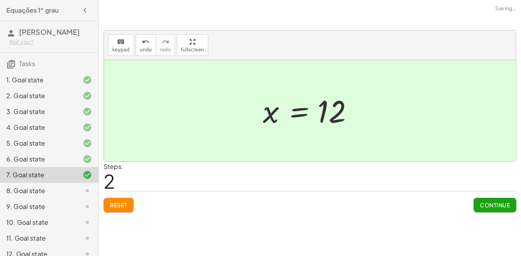
click at [480, 204] on span "Continue" at bounding box center [495, 204] width 30 height 7
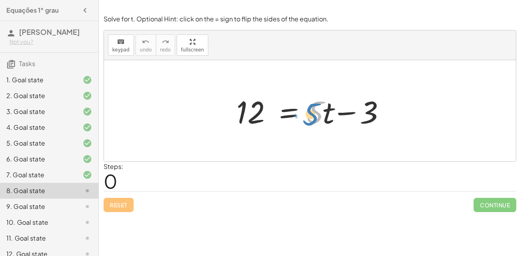
click at [310, 117] on div at bounding box center [312, 111] width 161 height 41
drag, startPoint x: 327, startPoint y: 115, endPoint x: 235, endPoint y: 120, distance: 92.6
click at [235, 120] on div at bounding box center [312, 111] width 161 height 41
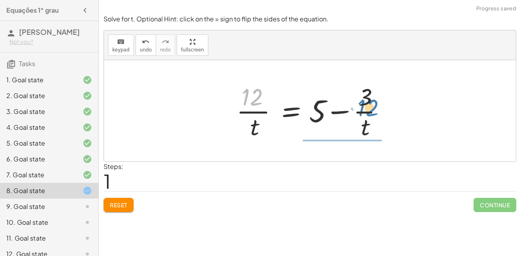
drag, startPoint x: 248, startPoint y: 99, endPoint x: 364, endPoint y: 109, distance: 117.1
click at [364, 109] on div at bounding box center [312, 110] width 161 height 61
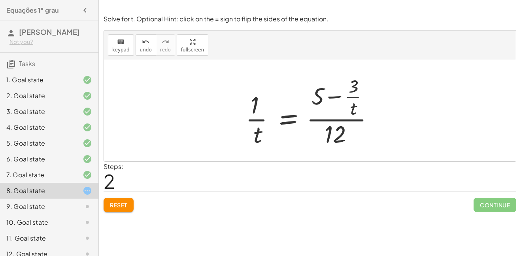
click at [129, 205] on button "Reset" at bounding box center [119, 205] width 30 height 14
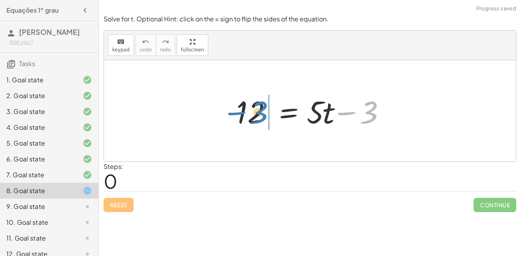
drag, startPoint x: 367, startPoint y: 116, endPoint x: 256, endPoint y: 116, distance: 110.7
click at [256, 116] on div at bounding box center [312, 111] width 161 height 41
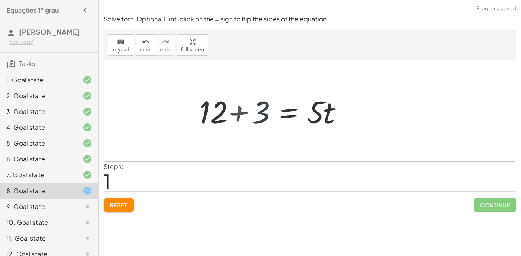
click at [256, 116] on div at bounding box center [269, 111] width 161 height 41
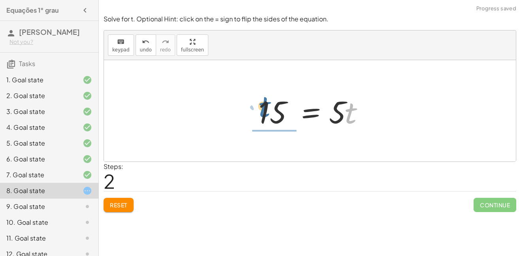
drag, startPoint x: 350, startPoint y: 122, endPoint x: 257, endPoint y: 119, distance: 92.5
click at [257, 119] on div at bounding box center [313, 111] width 117 height 41
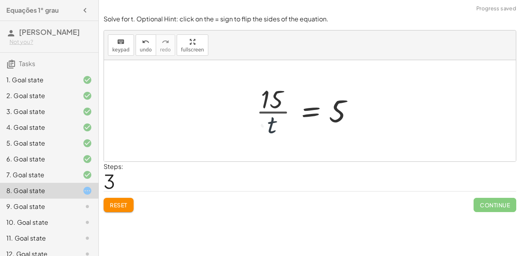
click at [257, 119] on div at bounding box center [307, 110] width 110 height 61
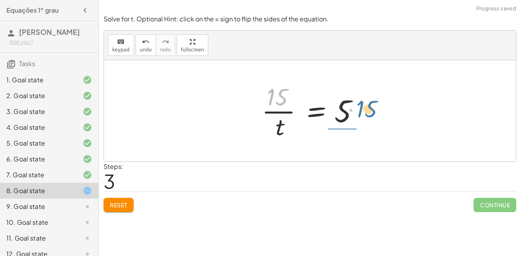
drag, startPoint x: 275, startPoint y: 97, endPoint x: 365, endPoint y: 109, distance: 90.5
click at [365, 109] on div at bounding box center [313, 110] width 110 height 61
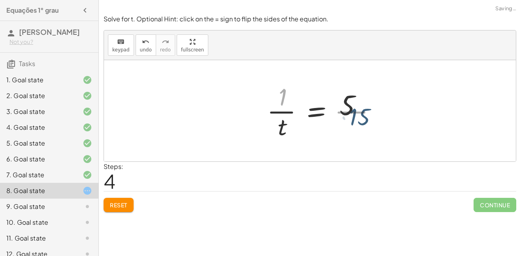
click at [365, 109] on div at bounding box center [328, 110] width 117 height 61
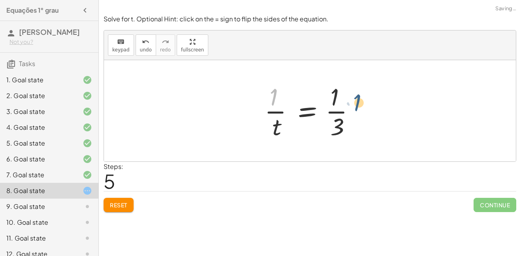
drag, startPoint x: 274, startPoint y: 96, endPoint x: 358, endPoint y: 103, distance: 84.1
click at [358, 103] on div at bounding box center [312, 110] width 105 height 61
drag, startPoint x: 272, startPoint y: 97, endPoint x: 389, endPoint y: 118, distance: 119.2
click at [336, 121] on div at bounding box center [312, 110] width 105 height 61
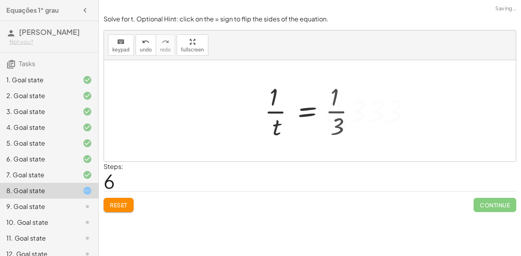
click at [336, 121] on div at bounding box center [342, 110] width 164 height 61
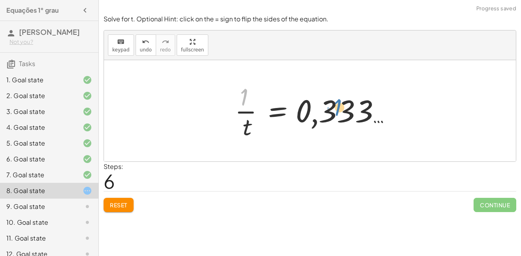
drag, startPoint x: 243, startPoint y: 99, endPoint x: 355, endPoint y: 113, distance: 113.6
click at [355, 113] on div at bounding box center [313, 110] width 164 height 61
click at [116, 210] on button "Reset" at bounding box center [119, 205] width 30 height 14
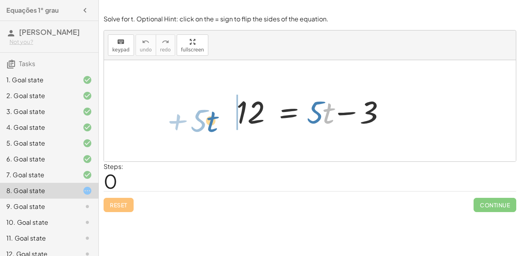
drag, startPoint x: 326, startPoint y: 121, endPoint x: 209, endPoint y: 128, distance: 116.8
click at [209, 128] on div "· t + · 5 12 = + · 5 · t − 3" at bounding box center [310, 110] width 412 height 101
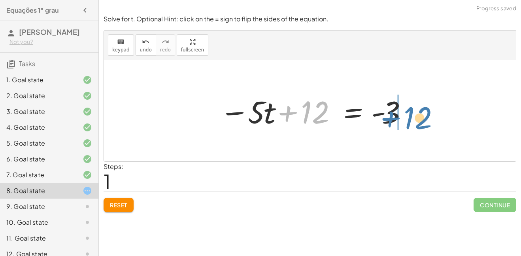
drag, startPoint x: 315, startPoint y: 118, endPoint x: 418, endPoint y: 123, distance: 103.3
click at [418, 123] on div "12 = + · 5 · t − 3 + 12 12 = · 5 · t - 3 − +" at bounding box center [310, 110] width 412 height 101
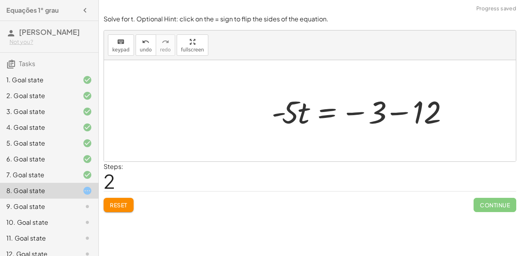
click at [418, 123] on div at bounding box center [310, 110] width 412 height 101
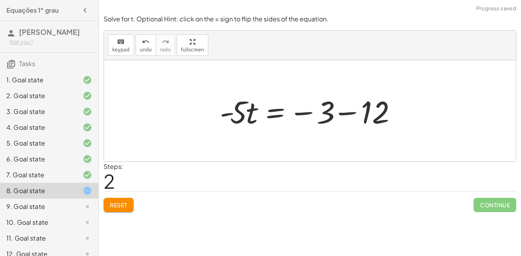
click at [383, 108] on div at bounding box center [313, 111] width 194 height 41
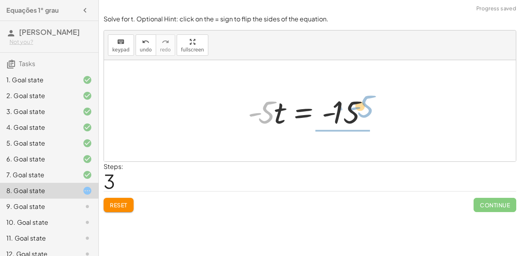
drag, startPoint x: 264, startPoint y: 110, endPoint x: 364, endPoint y: 104, distance: 99.8
click at [364, 104] on div at bounding box center [313, 111] width 138 height 41
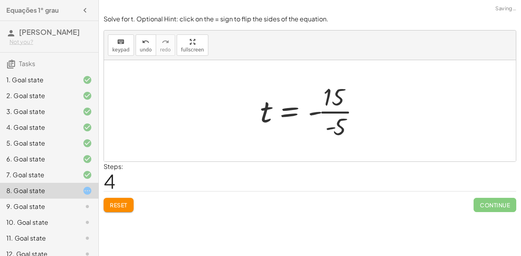
click at [351, 108] on div at bounding box center [313, 110] width 114 height 61
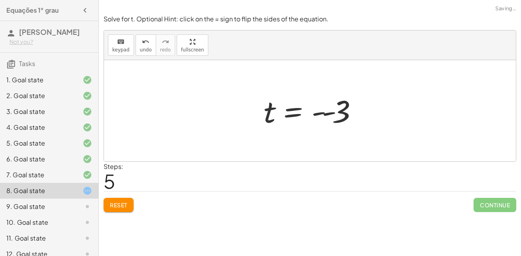
click at [332, 116] on div at bounding box center [313, 110] width 106 height 39
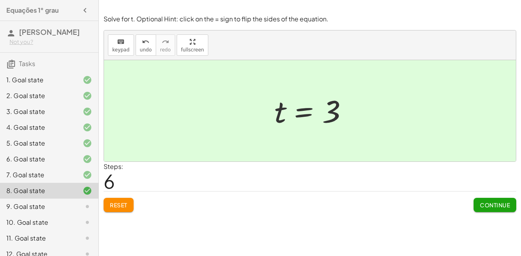
click at [501, 206] on span "Continue" at bounding box center [495, 204] width 30 height 7
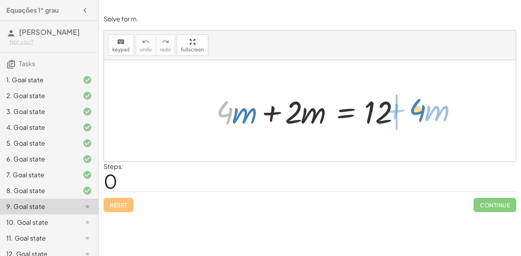
drag, startPoint x: 224, startPoint y: 116, endPoint x: 416, endPoint y: 114, distance: 192.1
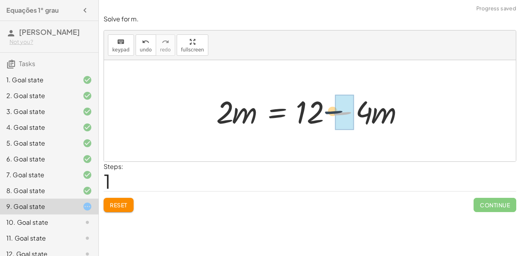
drag, startPoint x: 416, startPoint y: 114, endPoint x: 399, endPoint y: 112, distance: 17.1
click at [399, 112] on div at bounding box center [312, 111] width 201 height 41
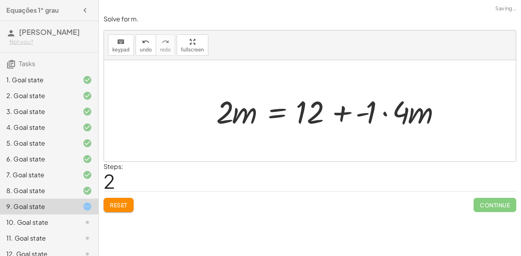
click at [121, 207] on span "Reset" at bounding box center [118, 204] width 17 height 7
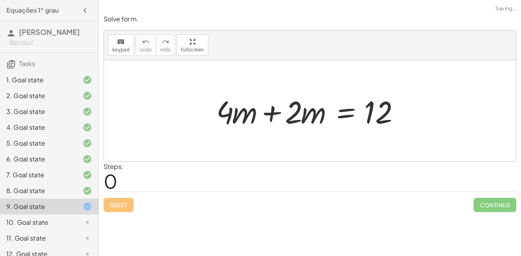
click at [240, 115] on div at bounding box center [312, 111] width 201 height 41
click at [298, 113] on div at bounding box center [312, 111] width 201 height 41
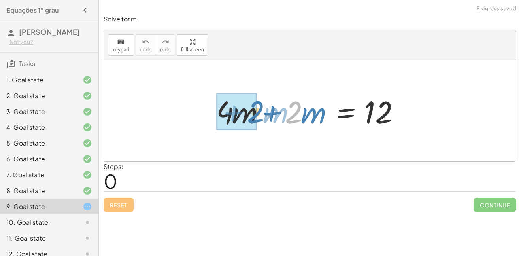
drag, startPoint x: 298, startPoint y: 113, endPoint x: 247, endPoint y: 112, distance: 51.4
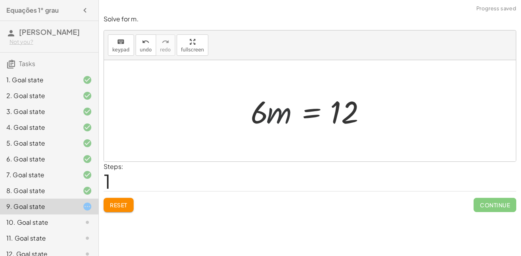
click at [276, 113] on div at bounding box center [313, 111] width 133 height 41
drag, startPoint x: 257, startPoint y: 114, endPoint x: 358, endPoint y: 110, distance: 100.9
click at [358, 110] on div at bounding box center [313, 111] width 133 height 41
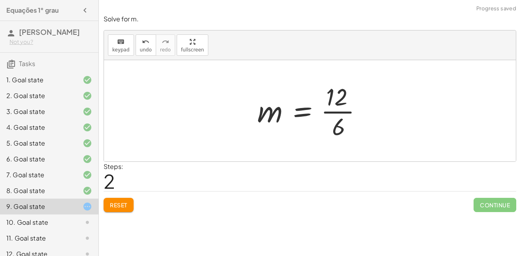
click at [350, 108] on div at bounding box center [312, 110] width 119 height 61
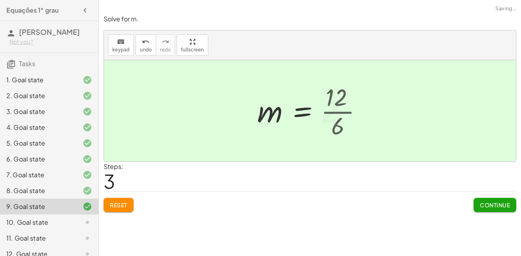
click at [350, 108] on div at bounding box center [303, 110] width 101 height 39
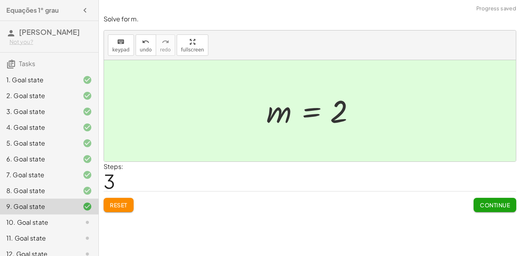
click at [480, 204] on span "Continue" at bounding box center [495, 204] width 30 height 7
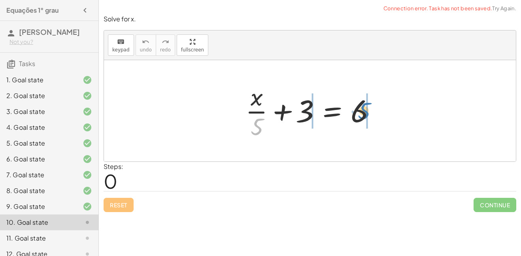
drag, startPoint x: 257, startPoint y: 126, endPoint x: 369, endPoint y: 111, distance: 112.5
click at [369, 111] on div at bounding box center [313, 110] width 143 height 61
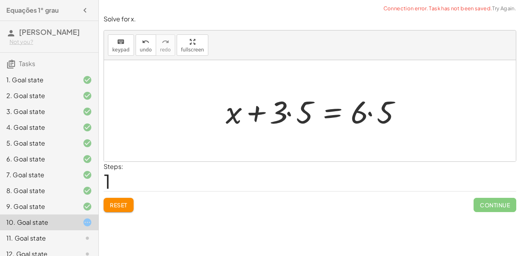
click at [369, 111] on div at bounding box center [316, 111] width 189 height 41
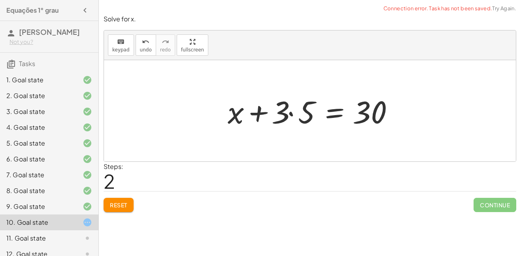
click at [294, 110] on div at bounding box center [313, 111] width 178 height 41
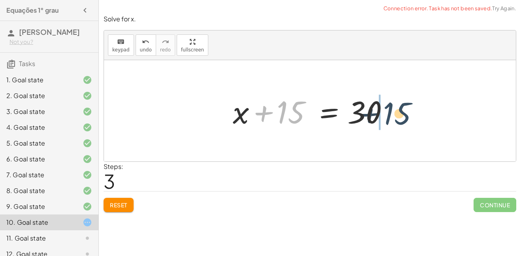
drag, startPoint x: 288, startPoint y: 113, endPoint x: 395, endPoint y: 115, distance: 106.7
click at [395, 115] on div at bounding box center [313, 111] width 168 height 41
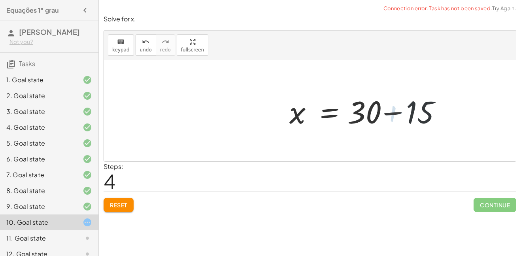
click at [395, 115] on div at bounding box center [373, 111] width 168 height 41
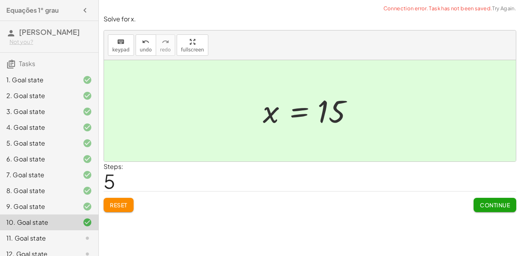
click at [488, 201] on span "Continue" at bounding box center [495, 204] width 30 height 7
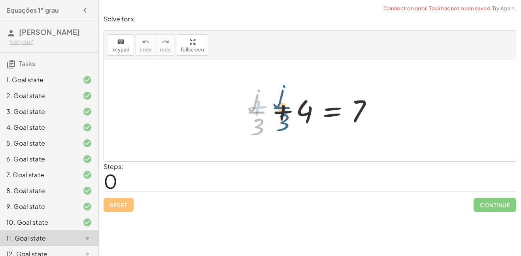
drag, startPoint x: 258, startPoint y: 106, endPoint x: 285, endPoint y: 102, distance: 26.8
click at [285, 102] on div at bounding box center [313, 110] width 143 height 61
click at [289, 103] on div at bounding box center [313, 110] width 143 height 61
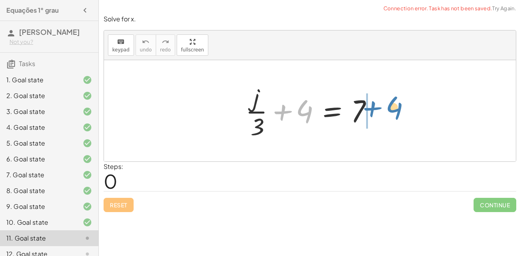
drag, startPoint x: 311, startPoint y: 110, endPoint x: 410, endPoint y: 107, distance: 99.6
click at [410, 107] on div "+ 4 + · j · 3 + 4 = 7" at bounding box center [310, 110] width 412 height 101
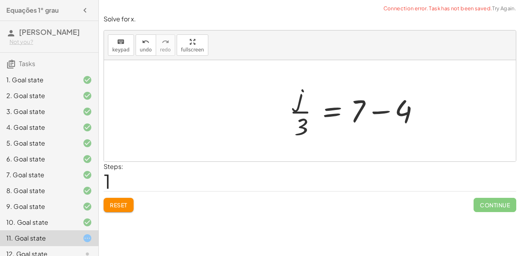
click at [410, 107] on div at bounding box center [356, 110] width 143 height 61
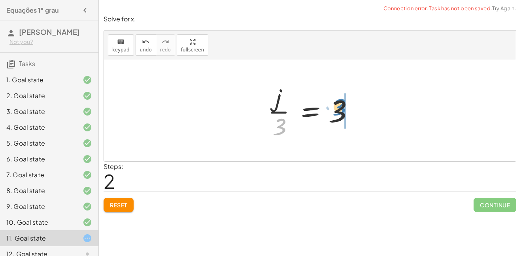
drag, startPoint x: 279, startPoint y: 128, endPoint x: 341, endPoint y: 108, distance: 64.8
click at [341, 108] on div at bounding box center [313, 110] width 98 height 61
click at [341, 108] on div at bounding box center [332, 111] width 111 height 41
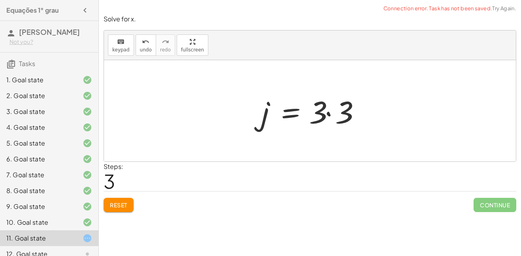
click at [341, 108] on div at bounding box center [312, 111] width 111 height 41
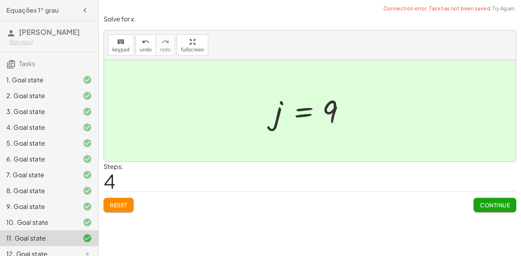
click at [491, 202] on span "Continue" at bounding box center [495, 204] width 30 height 7
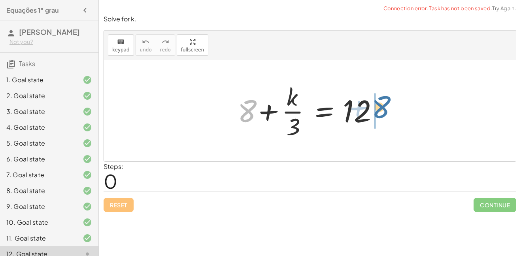
drag, startPoint x: 249, startPoint y: 111, endPoint x: 387, endPoint y: 109, distance: 138.4
click at [387, 109] on div at bounding box center [313, 110] width 159 height 61
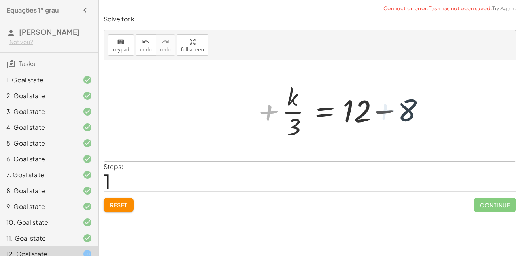
click at [387, 109] on div at bounding box center [357, 110] width 159 height 61
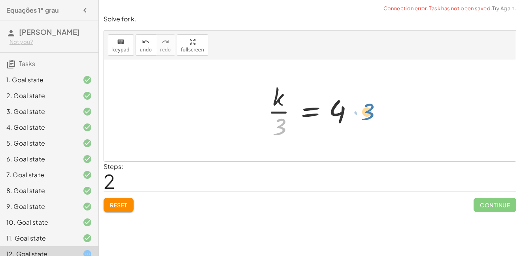
drag, startPoint x: 281, startPoint y: 126, endPoint x: 364, endPoint y: 112, distance: 83.4
click at [364, 112] on div at bounding box center [329, 111] width 119 height 41
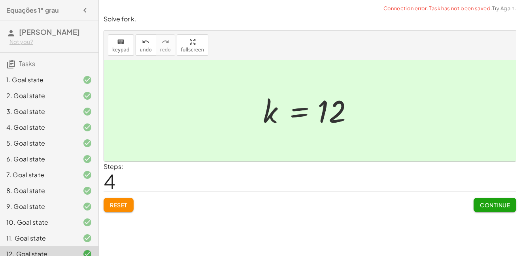
click at [507, 202] on span "Continue" at bounding box center [495, 204] width 30 height 7
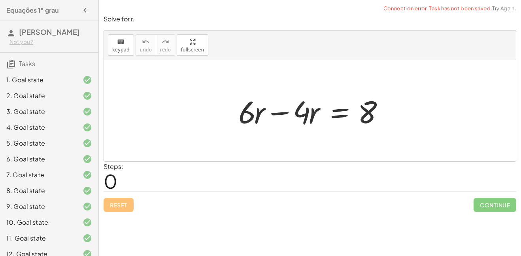
click at [241, 116] on div at bounding box center [312, 111] width 157 height 41
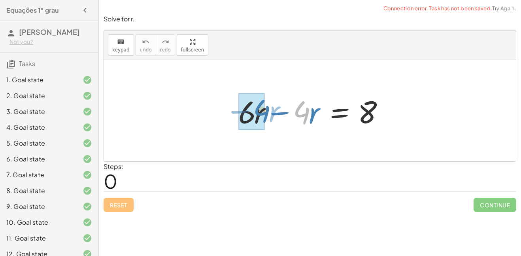
drag, startPoint x: 297, startPoint y: 111, endPoint x: 251, endPoint y: 110, distance: 45.5
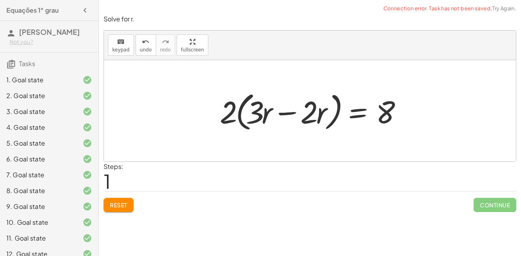
click at [125, 208] on span "Reset" at bounding box center [118, 204] width 17 height 7
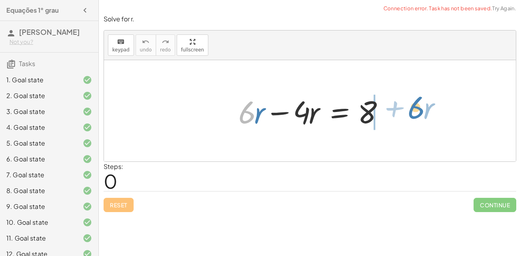
drag, startPoint x: 245, startPoint y: 115, endPoint x: 414, endPoint y: 110, distance: 168.9
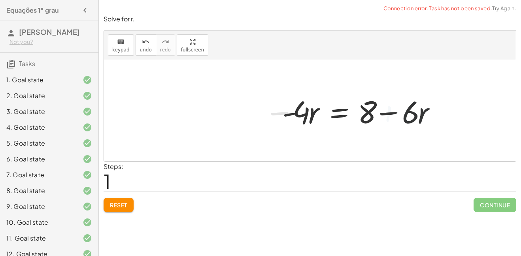
click at [414, 110] on div at bounding box center [362, 111] width 168 height 41
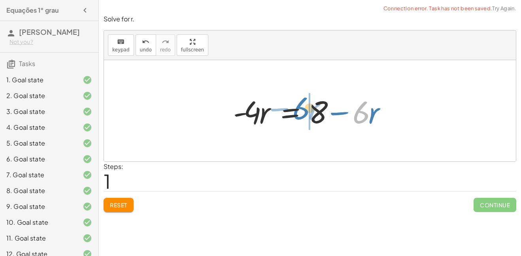
drag, startPoint x: 364, startPoint y: 117, endPoint x: 282, endPoint y: 117, distance: 82.2
click at [282, 117] on div at bounding box center [313, 111] width 168 height 41
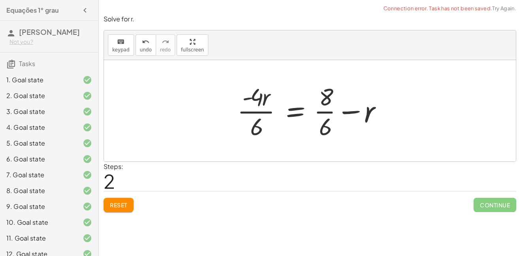
click at [126, 208] on span "Reset" at bounding box center [118, 204] width 17 height 7
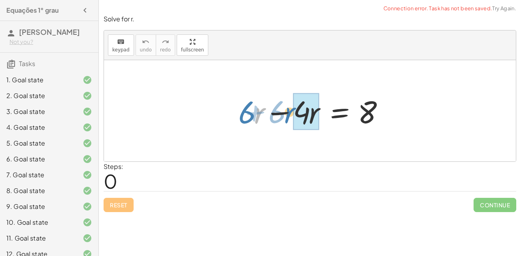
drag, startPoint x: 260, startPoint y: 113, endPoint x: 291, endPoint y: 113, distance: 31.6
click at [291, 113] on div at bounding box center [312, 111] width 157 height 41
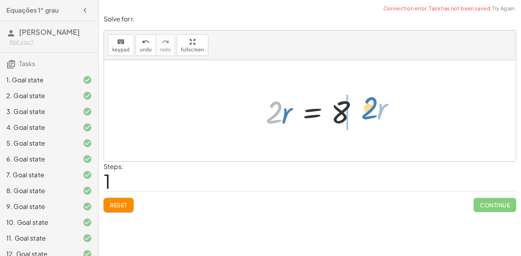
drag, startPoint x: 276, startPoint y: 112, endPoint x: 370, endPoint y: 108, distance: 94.6
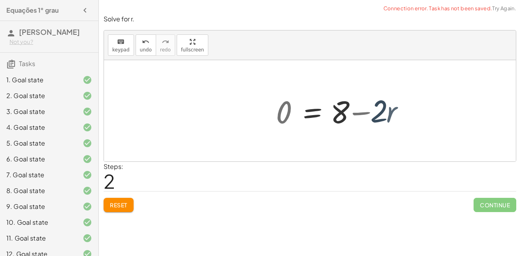
click at [370, 108] on div at bounding box center [345, 111] width 147 height 41
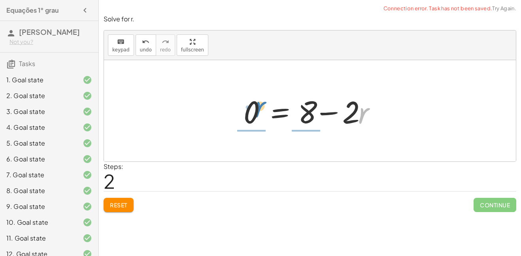
drag, startPoint x: 364, startPoint y: 112, endPoint x: 255, endPoint y: 107, distance: 108.8
click at [255, 107] on div at bounding box center [313, 111] width 147 height 41
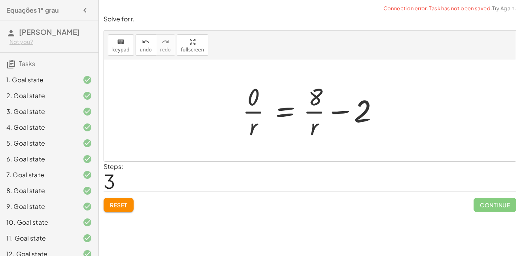
click at [111, 210] on button "Reset" at bounding box center [119, 205] width 30 height 14
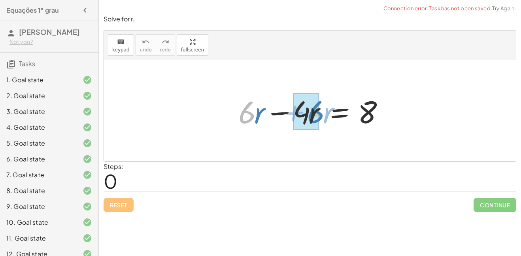
drag, startPoint x: 245, startPoint y: 117, endPoint x: 315, endPoint y: 117, distance: 69.2
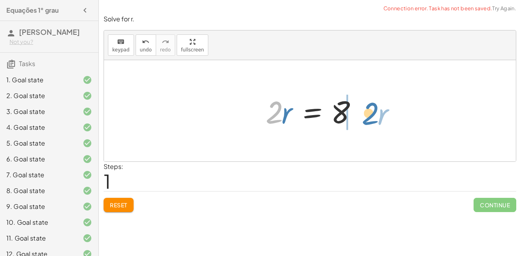
drag, startPoint x: 272, startPoint y: 117, endPoint x: 369, endPoint y: 119, distance: 96.9
click at [369, 119] on div "+ · 6 · r − · 4 · r = 8 · 2 · r · r = 8 · 2" at bounding box center [310, 110] width 412 height 101
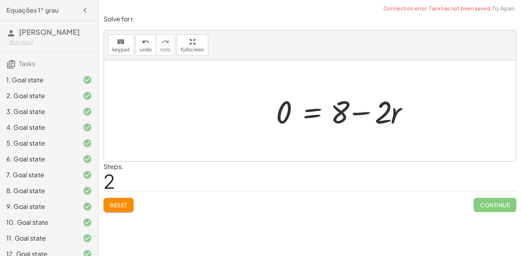
click at [369, 119] on div at bounding box center [345, 111] width 147 height 41
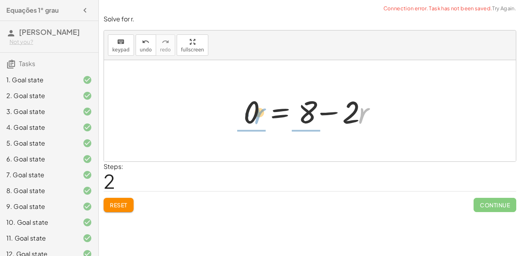
drag, startPoint x: 362, startPoint y: 115, endPoint x: 248, endPoint y: 115, distance: 114.2
click at [248, 115] on div at bounding box center [313, 111] width 147 height 41
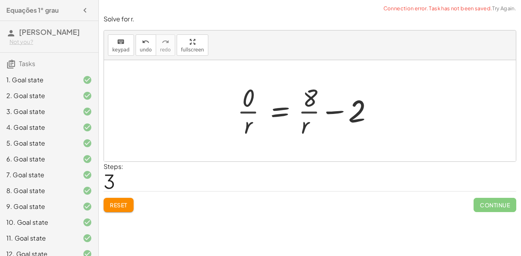
click at [248, 115] on div at bounding box center [307, 110] width 149 height 61
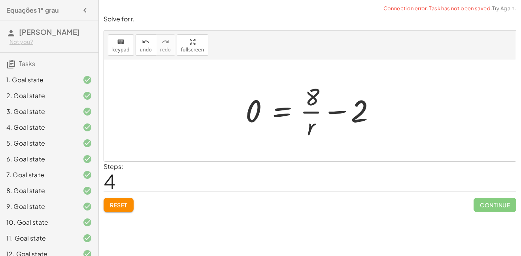
click at [124, 208] on button "Reset" at bounding box center [119, 205] width 30 height 14
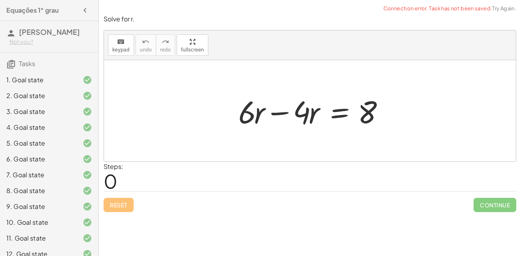
click at [124, 208] on div "Reset Continue" at bounding box center [310, 201] width 413 height 21
click at [253, 106] on div at bounding box center [312, 111] width 157 height 41
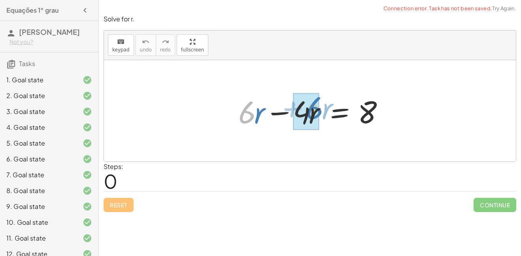
drag, startPoint x: 249, startPoint y: 113, endPoint x: 315, endPoint y: 109, distance: 66.5
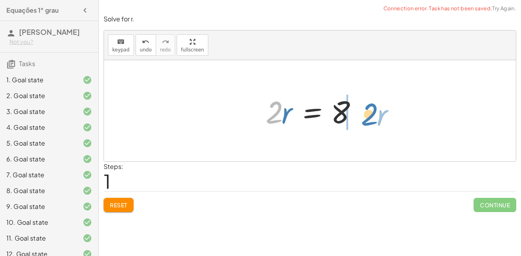
drag, startPoint x: 272, startPoint y: 116, endPoint x: 368, endPoint y: 119, distance: 96.1
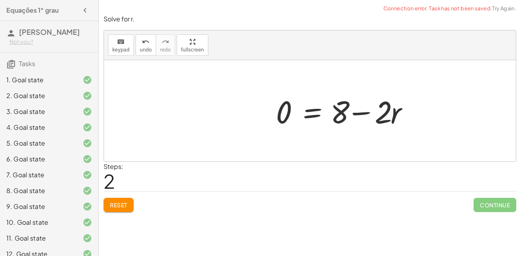
click at [368, 119] on div at bounding box center [345, 111] width 147 height 41
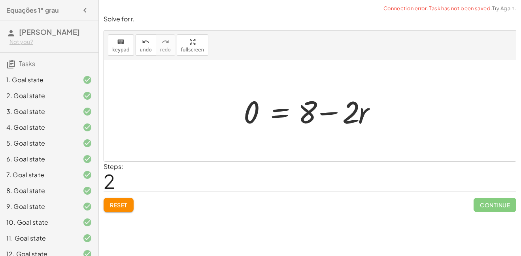
click at [368, 119] on div at bounding box center [313, 111] width 147 height 41
click at [328, 105] on div at bounding box center [313, 111] width 147 height 41
click at [319, 108] on div at bounding box center [313, 111] width 147 height 41
drag, startPoint x: 349, startPoint y: 117, endPoint x: 234, endPoint y: 119, distance: 115.0
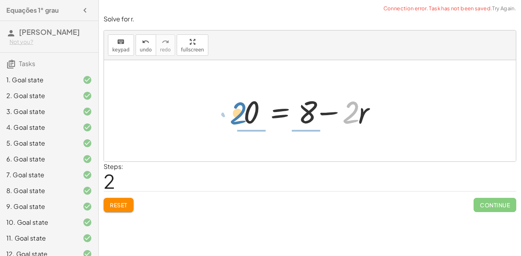
click at [234, 119] on div "+ · 6 · r − · 4 · r = 8 · 2 · r = 8 · 2 − · r · r = 8 · 2 0 + −" at bounding box center [310, 111] width 157 height 45
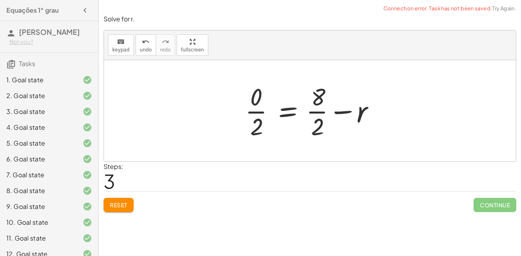
click at [115, 205] on span "Reset" at bounding box center [118, 204] width 17 height 7
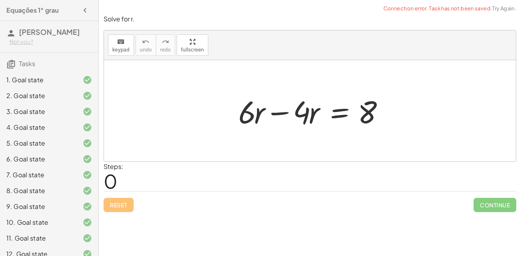
click at [247, 124] on div at bounding box center [312, 111] width 157 height 41
drag, startPoint x: 248, startPoint y: 119, endPoint x: 298, endPoint y: 115, distance: 50.4
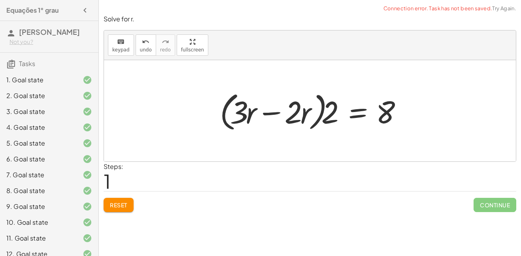
click at [117, 208] on span "Reset" at bounding box center [118, 204] width 17 height 7
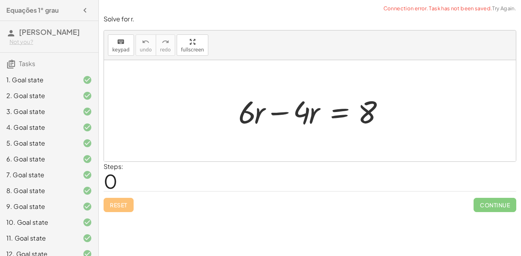
click at [278, 114] on div at bounding box center [312, 111] width 157 height 41
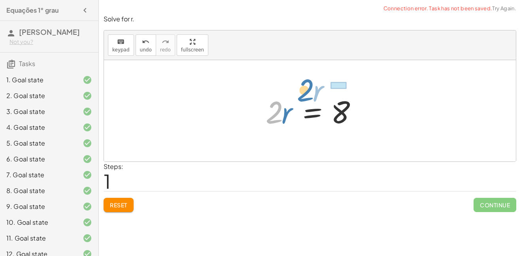
drag, startPoint x: 276, startPoint y: 115, endPoint x: 315, endPoint y: 91, distance: 46.0
click at [315, 91] on div at bounding box center [313, 111] width 103 height 41
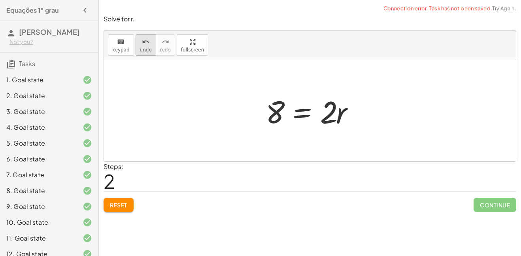
click at [140, 44] on div "undo" at bounding box center [146, 41] width 12 height 9
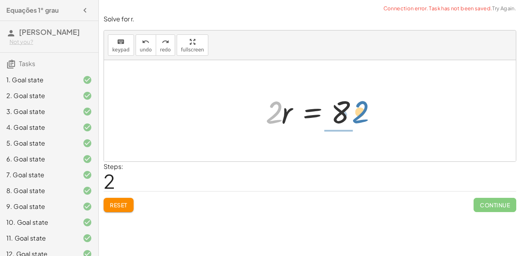
drag, startPoint x: 272, startPoint y: 118, endPoint x: 358, endPoint y: 118, distance: 86.2
click at [358, 118] on div at bounding box center [313, 111] width 103 height 41
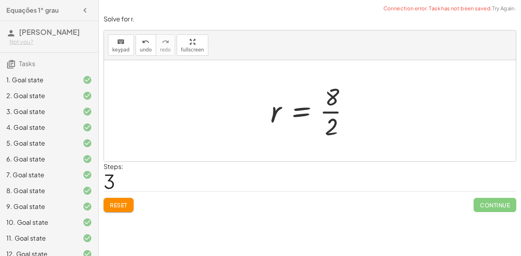
click at [338, 111] on div at bounding box center [312, 110] width 93 height 61
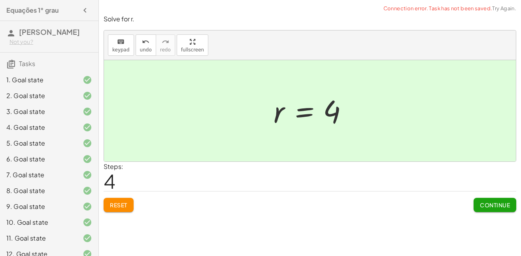
click at [499, 205] on span "Continue" at bounding box center [495, 204] width 30 height 7
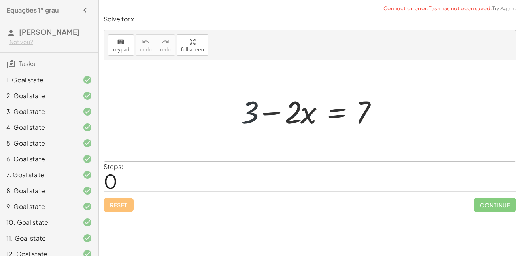
click at [254, 116] on div at bounding box center [313, 111] width 152 height 41
click at [270, 113] on div at bounding box center [313, 111] width 152 height 41
drag, startPoint x: 247, startPoint y: 117, endPoint x: 413, endPoint y: 119, distance: 165.3
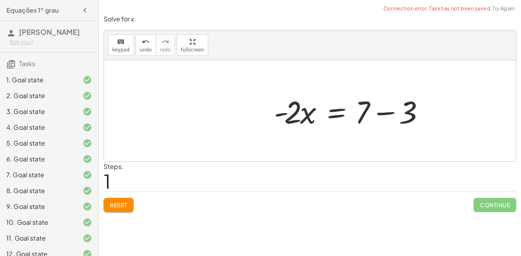
click at [394, 114] on div at bounding box center [351, 111] width 162 height 41
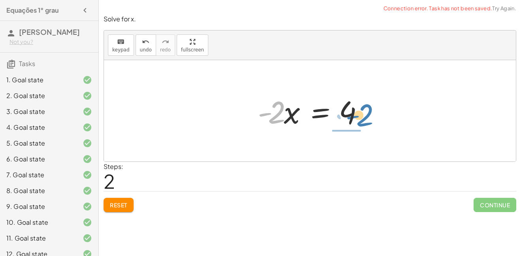
drag, startPoint x: 275, startPoint y: 112, endPoint x: 363, endPoint y: 115, distance: 88.6
click at [363, 115] on div at bounding box center [313, 111] width 119 height 41
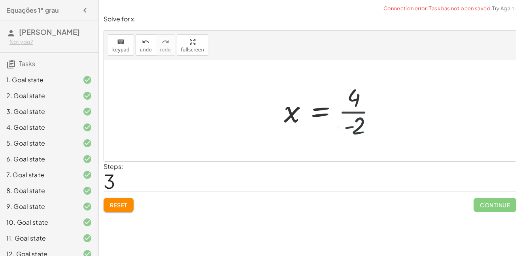
click at [363, 115] on div at bounding box center [333, 110] width 106 height 61
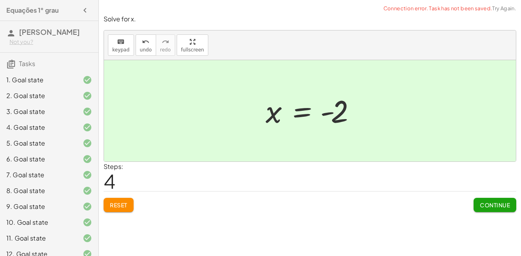
click at [480, 206] on span "Continue" at bounding box center [495, 204] width 30 height 7
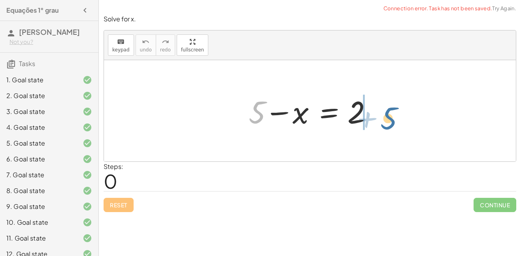
drag, startPoint x: 257, startPoint y: 118, endPoint x: 388, endPoint y: 123, distance: 131.0
click at [388, 123] on div "+ 5 + 5 − x = 2" at bounding box center [310, 110] width 412 height 101
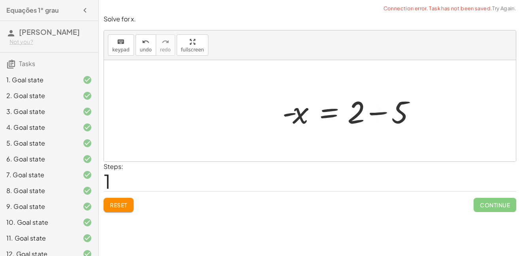
click at [388, 123] on div at bounding box center [351, 111] width 147 height 41
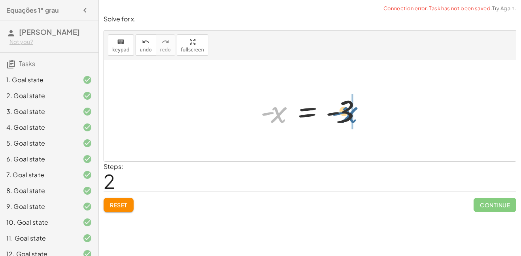
drag, startPoint x: 273, startPoint y: 115, endPoint x: 344, endPoint y: 115, distance: 71.5
click at [344, 115] on div at bounding box center [313, 110] width 113 height 39
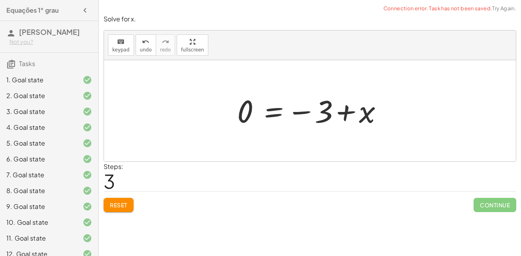
click at [362, 116] on div at bounding box center [312, 110] width 159 height 39
drag, startPoint x: 362, startPoint y: 116, endPoint x: 239, endPoint y: 113, distance: 123.8
click at [239, 113] on div at bounding box center [312, 110] width 159 height 39
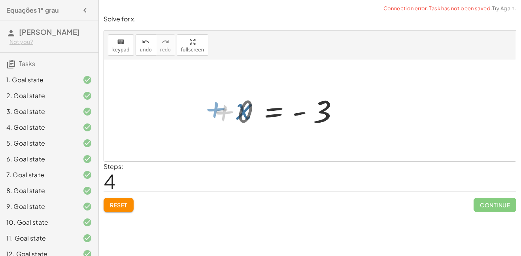
click at [239, 113] on div at bounding box center [279, 110] width 113 height 39
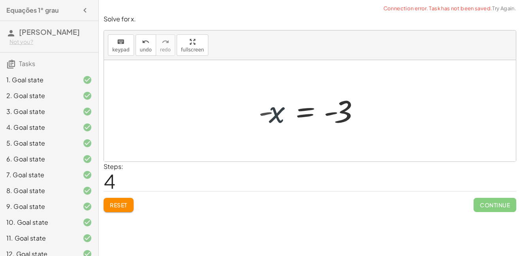
click at [239, 113] on div at bounding box center [310, 110] width 412 height 101
click at [133, 202] on button "Reset" at bounding box center [119, 205] width 30 height 14
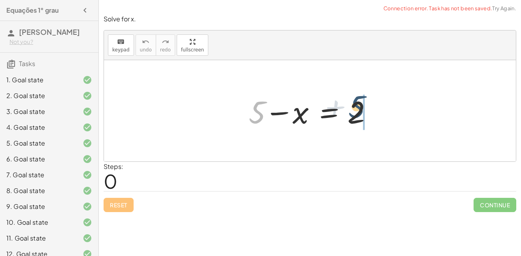
drag, startPoint x: 250, startPoint y: 116, endPoint x: 361, endPoint y: 116, distance: 111.1
click at [361, 116] on div at bounding box center [313, 111] width 136 height 41
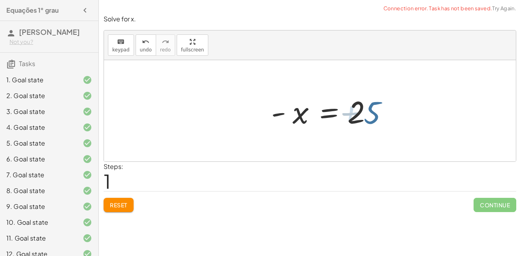
click at [361, 116] on div at bounding box center [351, 111] width 147 height 41
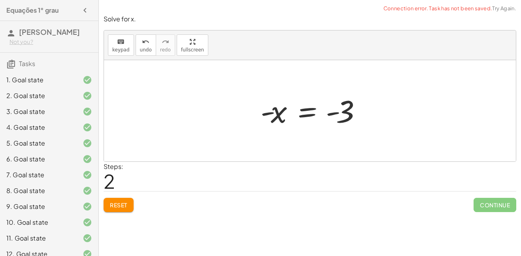
click at [269, 116] on div at bounding box center [313, 110] width 113 height 39
click at [269, 115] on div at bounding box center [313, 110] width 113 height 39
click at [273, 116] on div at bounding box center [313, 110] width 113 height 39
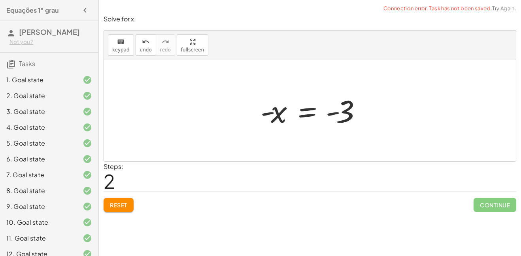
click at [273, 116] on div at bounding box center [313, 110] width 113 height 39
click at [130, 203] on button "Reset" at bounding box center [119, 205] width 30 height 14
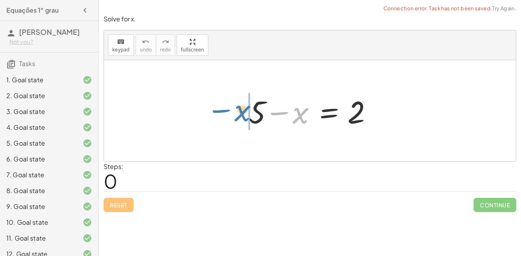
drag, startPoint x: 296, startPoint y: 111, endPoint x: 237, endPoint y: 109, distance: 59.3
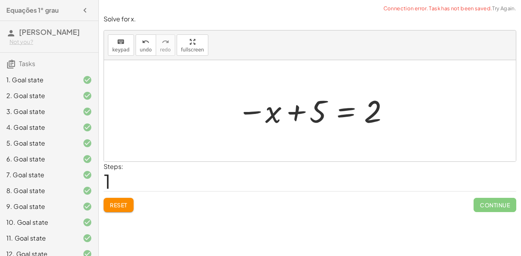
click at [318, 121] on div at bounding box center [312, 110] width 159 height 39
click at [297, 112] on div at bounding box center [312, 110] width 159 height 39
drag, startPoint x: 318, startPoint y: 122, endPoint x: 397, endPoint y: 122, distance: 79.1
click at [397, 122] on div "+ 5 − x = 2 + 5 + 5 − x = 2" at bounding box center [310, 110] width 412 height 101
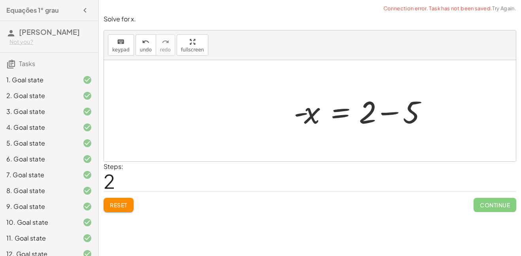
click at [394, 113] on div at bounding box center [310, 110] width 412 height 101
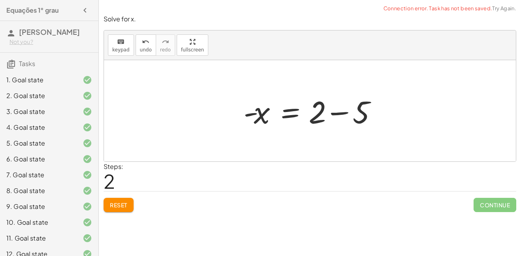
click at [339, 114] on div at bounding box center [313, 111] width 147 height 41
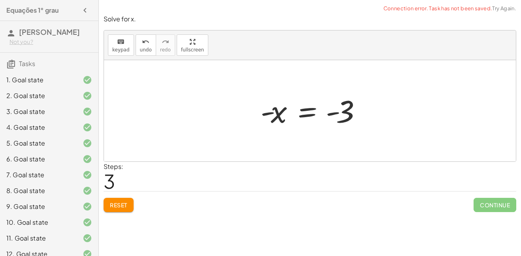
click at [278, 114] on div at bounding box center [313, 110] width 113 height 39
click at [269, 113] on div at bounding box center [313, 110] width 113 height 39
drag, startPoint x: 269, startPoint y: 113, endPoint x: 331, endPoint y: 114, distance: 61.7
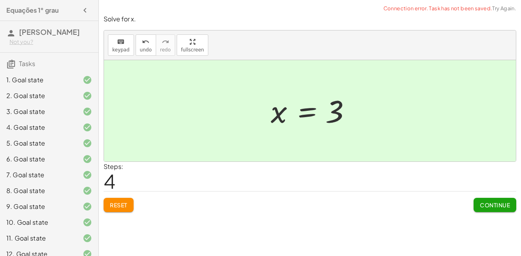
click at [331, 114] on div at bounding box center [313, 110] width 92 height 39
click at [490, 206] on span "Continue" at bounding box center [495, 204] width 30 height 7
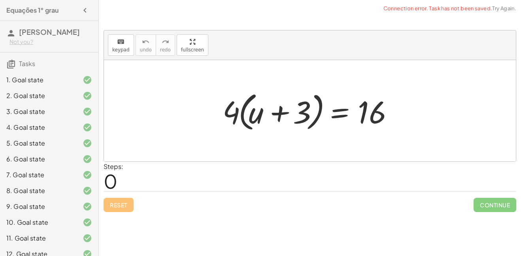
click at [243, 113] on div at bounding box center [313, 110] width 189 height 45
click at [280, 109] on div at bounding box center [313, 110] width 189 height 45
drag, startPoint x: 236, startPoint y: 114, endPoint x: 392, endPoint y: 115, distance: 156.5
click at [392, 115] on div at bounding box center [313, 110] width 189 height 45
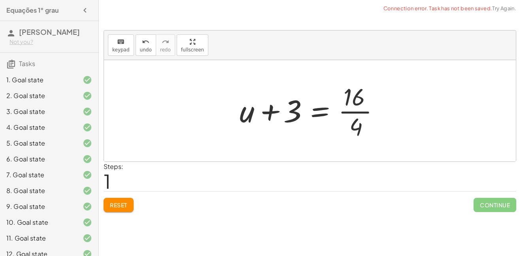
click at [355, 104] on div at bounding box center [313, 110] width 155 height 61
click at [271, 113] on div at bounding box center [313, 110] width 155 height 61
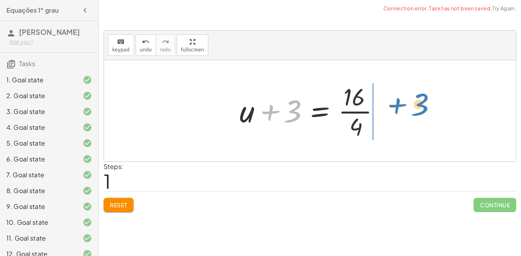
drag, startPoint x: 293, startPoint y: 123, endPoint x: 418, endPoint y: 117, distance: 125.0
click at [418, 117] on div "· 4 · ( + u + 3 ) = 16 + 3 · 4 + u + 3 = 16 ·" at bounding box center [310, 110] width 412 height 101
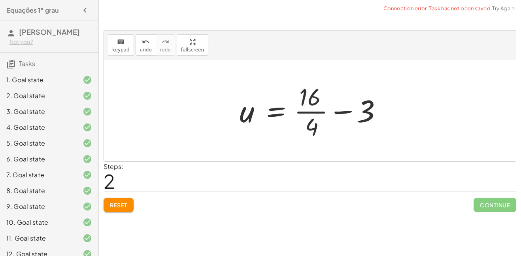
click at [342, 109] on div at bounding box center [313, 110] width 155 height 61
click at [343, 113] on div at bounding box center [313, 110] width 155 height 61
drag, startPoint x: 367, startPoint y: 113, endPoint x: 295, endPoint y: 113, distance: 71.9
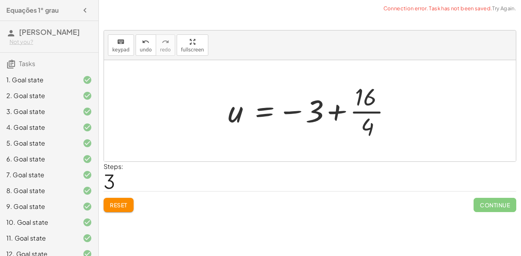
click at [336, 111] on div at bounding box center [312, 110] width 177 height 61
click at [121, 204] on span "Reset" at bounding box center [118, 204] width 17 height 7
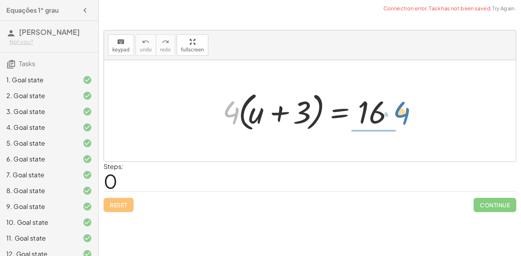
drag, startPoint x: 226, startPoint y: 108, endPoint x: 395, endPoint y: 108, distance: 169.2
click at [395, 108] on div at bounding box center [313, 110] width 189 height 45
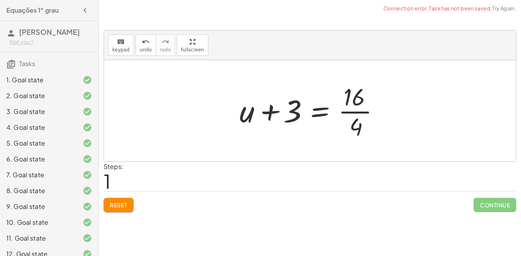
click at [357, 113] on div at bounding box center [313, 110] width 155 height 61
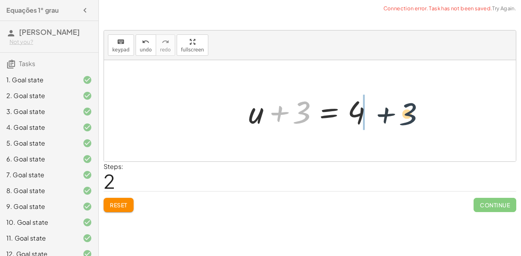
drag, startPoint x: 301, startPoint y: 110, endPoint x: 410, endPoint y: 112, distance: 108.3
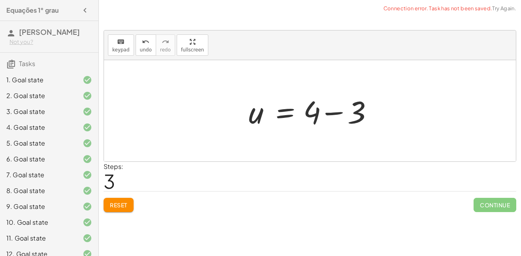
click at [362, 112] on div at bounding box center [313, 111] width 136 height 41
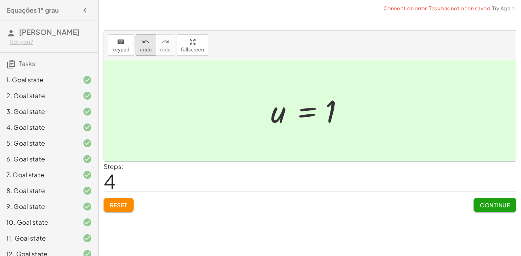
click at [145, 45] on icon "undo" at bounding box center [146, 41] width 8 height 9
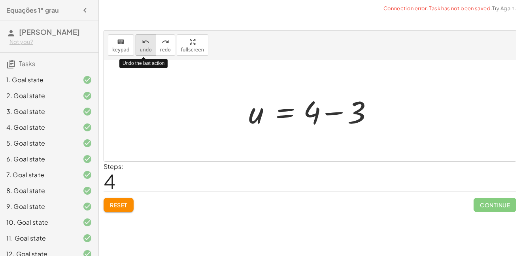
click at [145, 45] on icon "undo" at bounding box center [146, 41] width 8 height 9
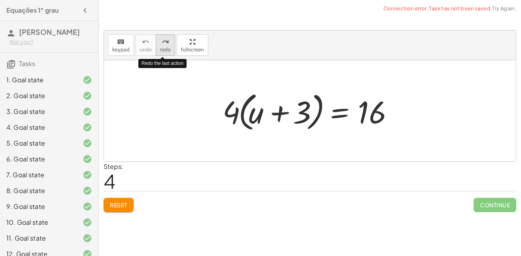
click at [162, 45] on icon "redo" at bounding box center [166, 41] width 8 height 9
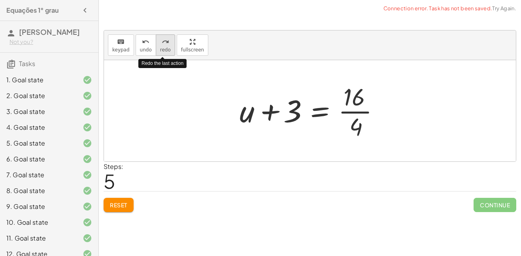
click at [162, 45] on icon "redo" at bounding box center [166, 41] width 8 height 9
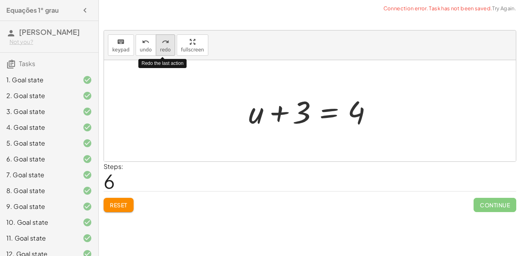
click at [162, 45] on icon "redo" at bounding box center [166, 41] width 8 height 9
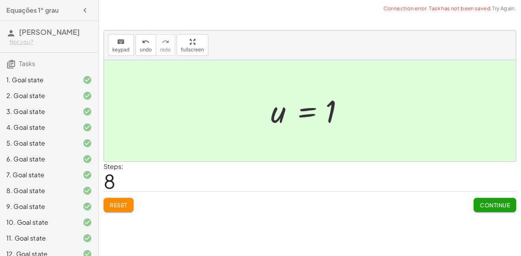
click at [117, 209] on button "Reset" at bounding box center [119, 205] width 30 height 14
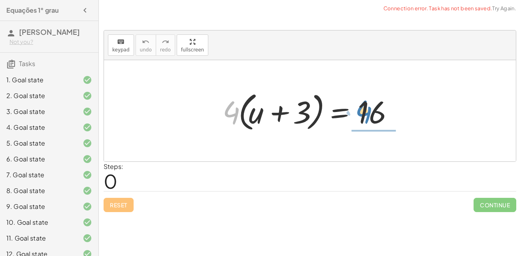
drag, startPoint x: 236, startPoint y: 116, endPoint x: 369, endPoint y: 116, distance: 133.2
click at [369, 116] on div at bounding box center [313, 110] width 189 height 45
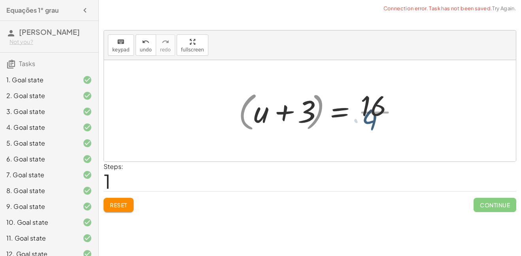
click at [369, 116] on div at bounding box center [332, 110] width 155 height 61
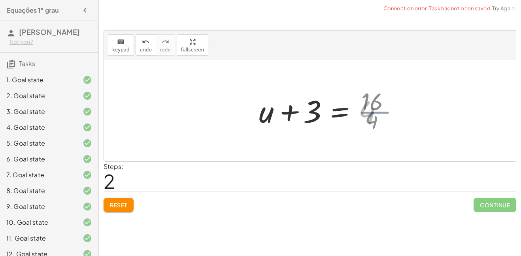
click at [369, 116] on div at bounding box center [323, 111] width 136 height 41
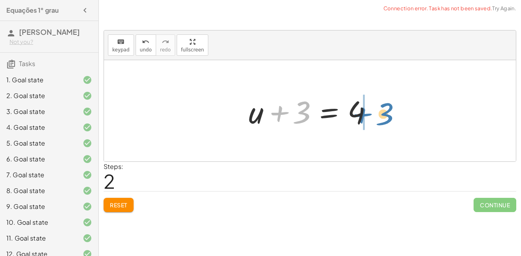
drag, startPoint x: 302, startPoint y: 111, endPoint x: 385, endPoint y: 112, distance: 83.0
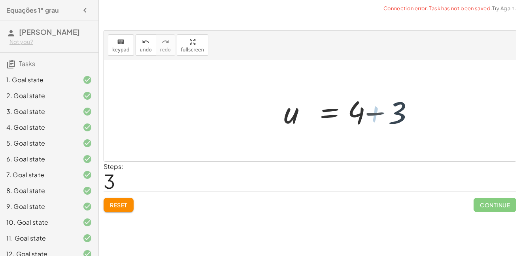
click at [385, 112] on div at bounding box center [357, 111] width 136 height 41
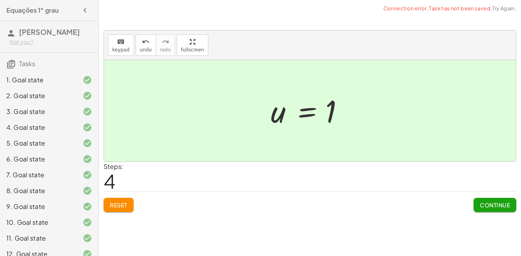
click at [481, 201] on span "Continue" at bounding box center [495, 204] width 30 height 7
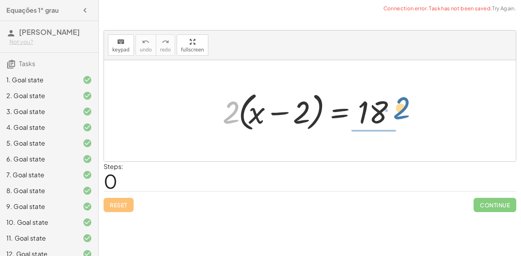
drag, startPoint x: 232, startPoint y: 117, endPoint x: 402, endPoint y: 113, distance: 170.8
click at [402, 113] on div at bounding box center [313, 110] width 189 height 45
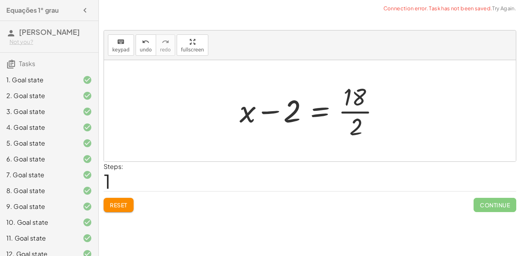
click at [360, 107] on div at bounding box center [313, 110] width 155 height 61
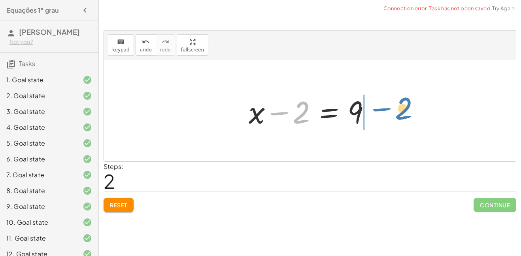
drag, startPoint x: 298, startPoint y: 120, endPoint x: 403, endPoint y: 116, distance: 105.6
click at [403, 116] on div "· 2 · ( + x − 2 ) = 18 + x − 2 = · 18 · 2 − 2 + x − 2 = 9" at bounding box center [310, 110] width 412 height 101
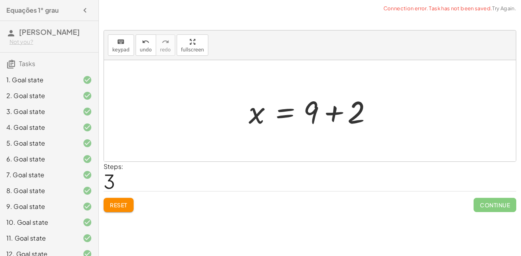
click at [387, 113] on div at bounding box center [310, 110] width 412 height 101
click at [343, 111] on div at bounding box center [313, 111] width 136 height 41
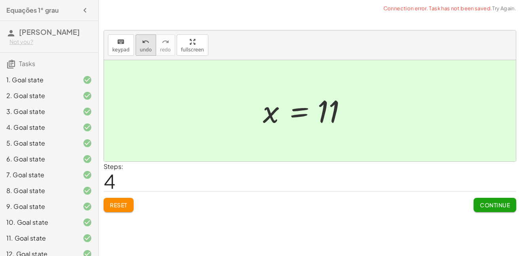
click at [140, 41] on div "undo" at bounding box center [146, 41] width 12 height 9
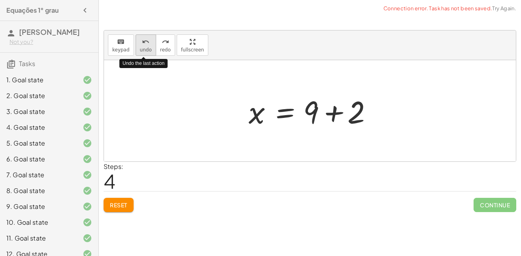
click at [140, 41] on div "undo" at bounding box center [146, 41] width 12 height 9
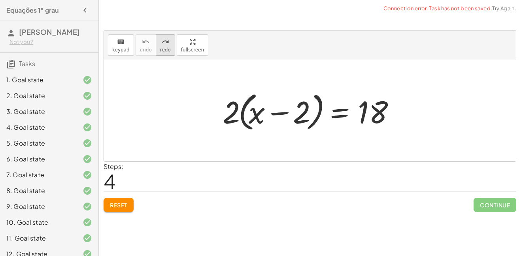
click at [162, 44] on icon "redo" at bounding box center [166, 41] width 8 height 9
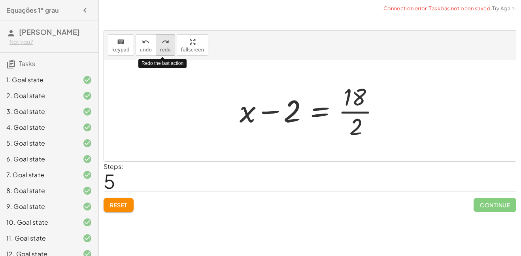
click at [162, 44] on icon "redo" at bounding box center [166, 41] width 8 height 9
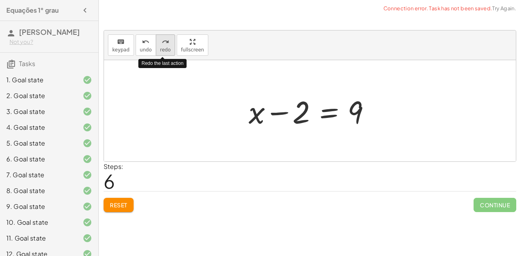
click at [162, 44] on icon "redo" at bounding box center [166, 41] width 8 height 9
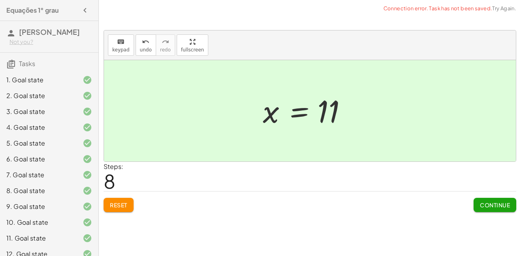
click at [115, 208] on span "Reset" at bounding box center [118, 204] width 17 height 7
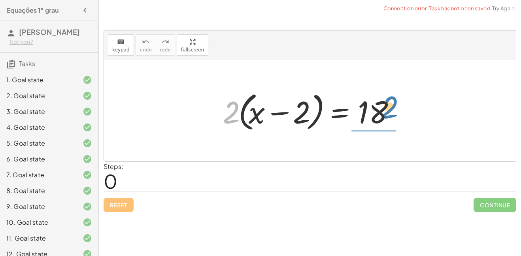
drag, startPoint x: 227, startPoint y: 110, endPoint x: 398, endPoint y: 104, distance: 170.9
click at [398, 104] on div at bounding box center [313, 110] width 189 height 45
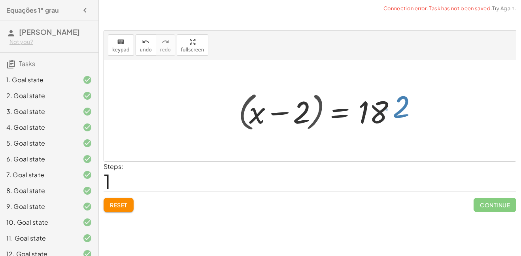
click at [398, 104] on div at bounding box center [332, 110] width 155 height 61
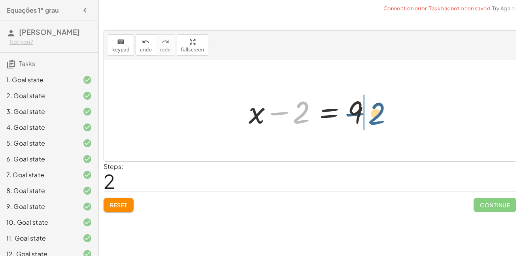
drag, startPoint x: 300, startPoint y: 117, endPoint x: 381, endPoint y: 118, distance: 81.0
click at [381, 118] on div "· 2 · ( + x − 2 ) = 18 + x − 2 = · 18 · 2 − 2 + x − 2 = 9" at bounding box center [310, 111] width 146 height 45
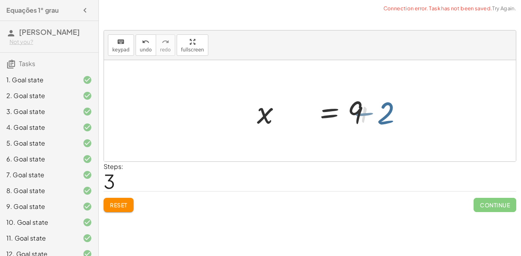
click at [381, 118] on div at bounding box center [357, 111] width 136 height 41
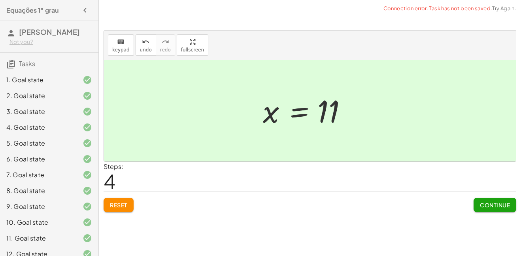
click at [474, 205] on button "Continue" at bounding box center [495, 205] width 43 height 14
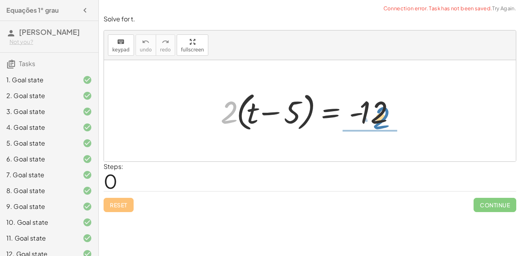
drag, startPoint x: 232, startPoint y: 106, endPoint x: 377, endPoint y: 114, distance: 146.1
click at [377, 114] on div at bounding box center [313, 110] width 192 height 45
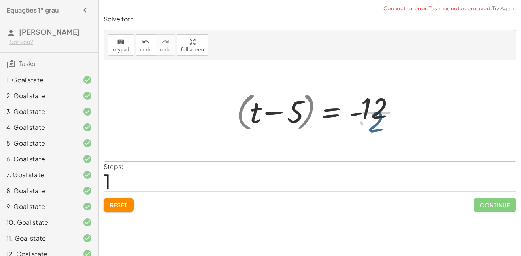
click at [377, 114] on div at bounding box center [332, 110] width 158 height 61
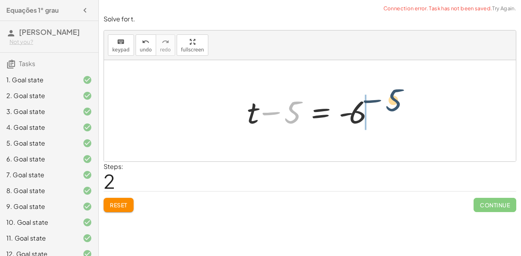
drag, startPoint x: 293, startPoint y: 119, endPoint x: 398, endPoint y: 108, distance: 106.1
click at [398, 108] on div "· 2 · ( + t − 5 ) = - 12 + t − 5 = - · 12 · 2 − 5 + t − 5 = - 6" at bounding box center [310, 110] width 412 height 101
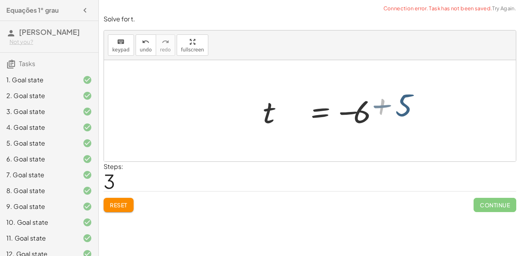
click at [398, 108] on div at bounding box center [363, 110] width 152 height 39
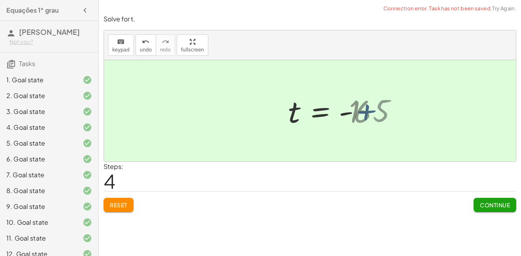
click at [398, 108] on div at bounding box center [310, 110] width 412 height 101
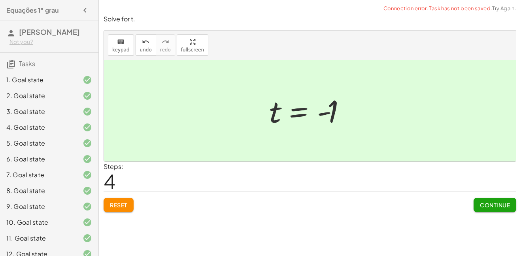
click at [492, 206] on span "Continue" at bounding box center [495, 204] width 30 height 7
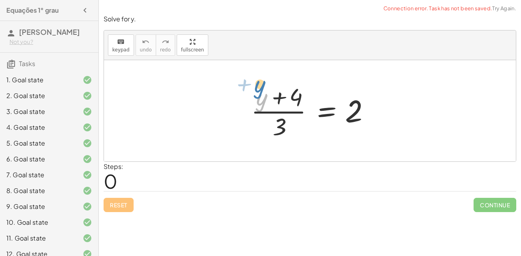
drag, startPoint x: 262, startPoint y: 101, endPoint x: 257, endPoint y: 88, distance: 14.0
click at [257, 88] on div at bounding box center [313, 110] width 132 height 61
drag, startPoint x: 297, startPoint y: 105, endPoint x: 398, endPoint y: 124, distance: 103.0
click at [398, 124] on div "+ 4 · ( + y ) · ( + y + 4 ) · 3 = 2" at bounding box center [310, 110] width 412 height 101
click at [398, 124] on div at bounding box center [310, 110] width 412 height 101
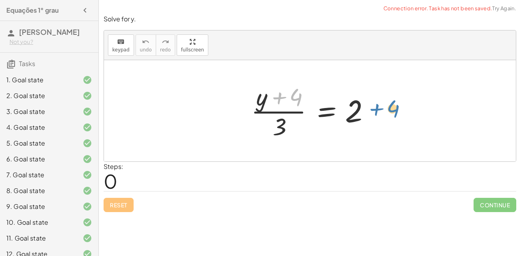
drag, startPoint x: 291, startPoint y: 99, endPoint x: 385, endPoint y: 110, distance: 94.0
drag, startPoint x: 295, startPoint y: 97, endPoint x: 299, endPoint y: 96, distance: 4.0
click at [299, 96] on div at bounding box center [313, 110] width 132 height 61
drag, startPoint x: 281, startPoint y: 130, endPoint x: 387, endPoint y: 117, distance: 107.0
drag, startPoint x: 277, startPoint y: 127, endPoint x: 396, endPoint y: 103, distance: 121.4
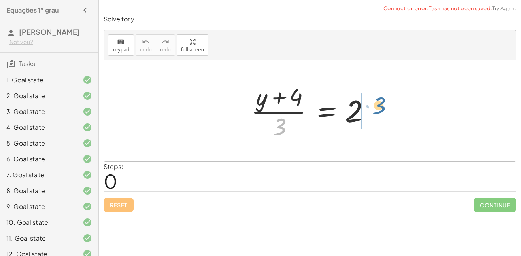
drag, startPoint x: 282, startPoint y: 126, endPoint x: 378, endPoint y: 106, distance: 98.1
click at [378, 106] on div at bounding box center [313, 110] width 132 height 61
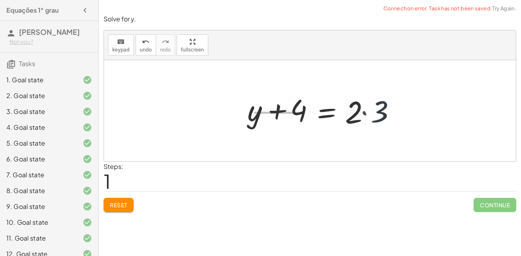
click at [378, 106] on div at bounding box center [323, 111] width 162 height 41
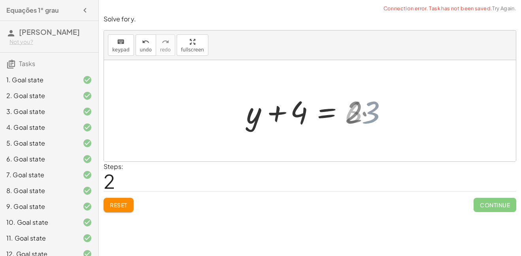
click at [378, 106] on div at bounding box center [310, 111] width 136 height 41
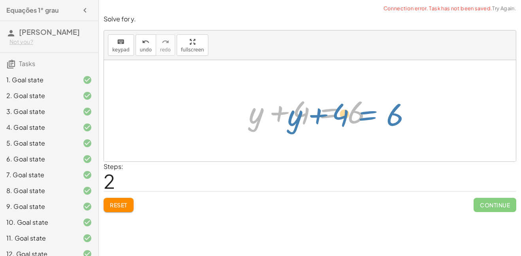
drag, startPoint x: 310, startPoint y: 112, endPoint x: 294, endPoint y: 114, distance: 16.7
click at [294, 114] on div at bounding box center [313, 111] width 136 height 41
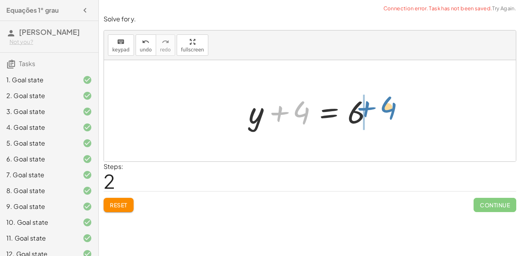
drag, startPoint x: 302, startPoint y: 116, endPoint x: 389, endPoint y: 112, distance: 87.1
click at [389, 112] on div at bounding box center [357, 111] width 136 height 41
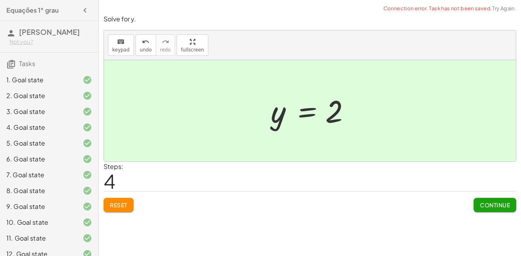
click at [489, 206] on span "Continue" at bounding box center [495, 204] width 30 height 7
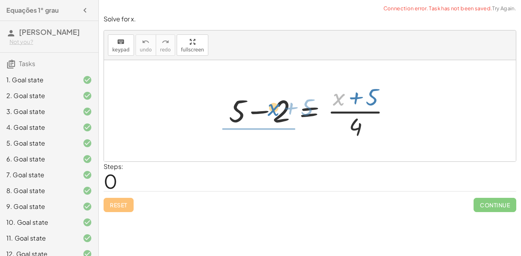
drag, startPoint x: 340, startPoint y: 100, endPoint x: 279, endPoint y: 108, distance: 61.3
click at [279, 108] on div at bounding box center [313, 110] width 176 height 61
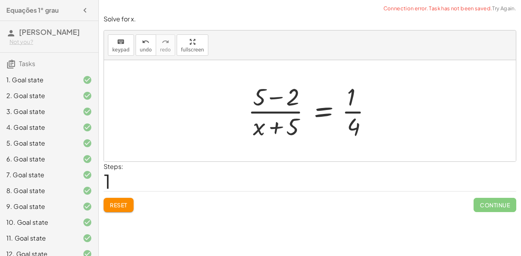
click at [113, 205] on span "Reset" at bounding box center [118, 204] width 17 height 7
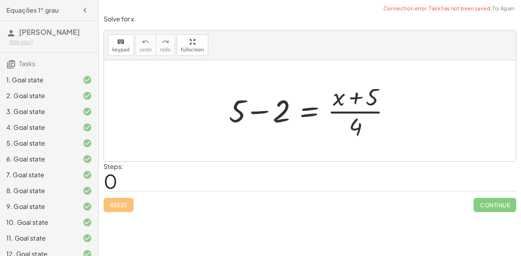
click at [259, 110] on div at bounding box center [313, 110] width 176 height 61
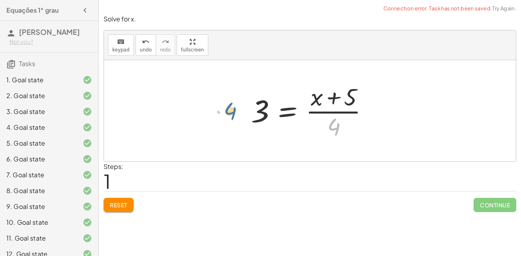
drag, startPoint x: 330, startPoint y: 129, endPoint x: 227, endPoint y: 114, distance: 104.7
drag, startPoint x: 256, startPoint y: 113, endPoint x: 354, endPoint y: 128, distance: 99.2
click at [354, 128] on div at bounding box center [313, 110] width 132 height 61
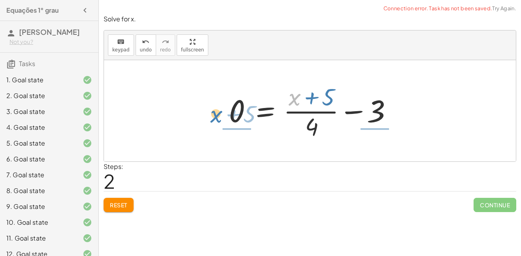
drag, startPoint x: 295, startPoint y: 99, endPoint x: 212, endPoint y: 117, distance: 85.1
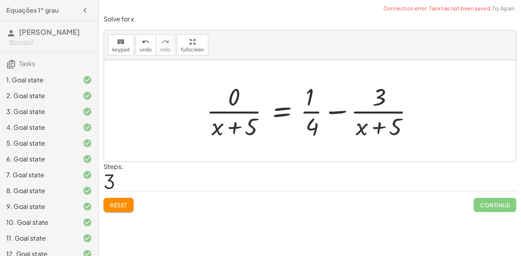
click at [131, 205] on button "Reset" at bounding box center [119, 205] width 30 height 14
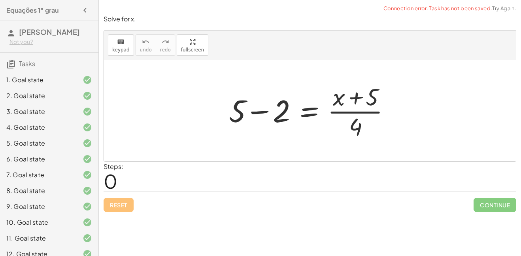
click at [131, 205] on div "Reset Continue" at bounding box center [310, 201] width 413 height 21
click at [259, 110] on div at bounding box center [313, 110] width 176 height 61
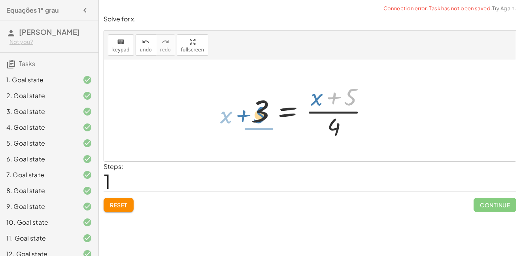
drag, startPoint x: 347, startPoint y: 92, endPoint x: 251, endPoint y: 111, distance: 97.4
click at [251, 111] on div at bounding box center [313, 110] width 132 height 61
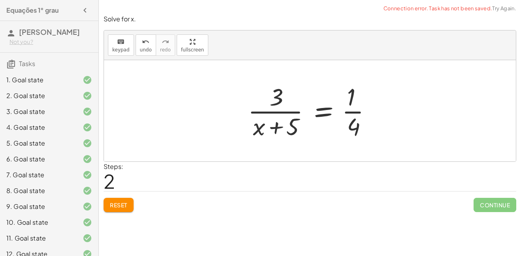
click at [119, 208] on span "Reset" at bounding box center [118, 204] width 17 height 7
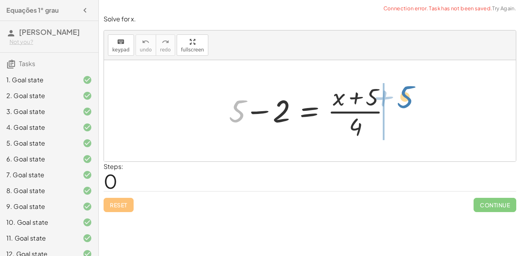
drag, startPoint x: 236, startPoint y: 113, endPoint x: 414, endPoint y: 108, distance: 178.4
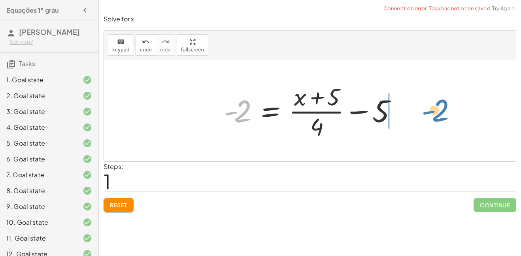
drag, startPoint x: 247, startPoint y: 110, endPoint x: 442, endPoint y: 109, distance: 194.9
click at [442, 109] on div "+ 5 − 2 = · ( + x + 5 ) · 4 - 2 5 - 2 = · ( + x + 5 ) · 4 + −" at bounding box center [310, 110] width 412 height 101
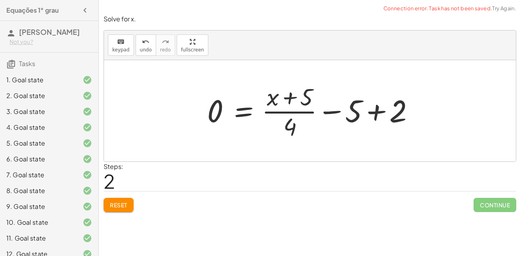
click at [374, 110] on div at bounding box center [313, 110] width 220 height 61
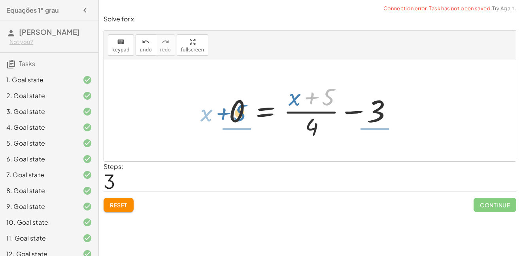
drag, startPoint x: 327, startPoint y: 98, endPoint x: 238, endPoint y: 114, distance: 90.0
click at [238, 114] on div at bounding box center [313, 110] width 176 height 61
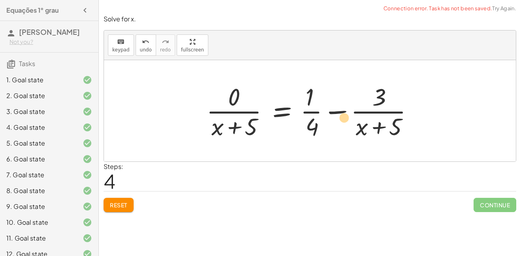
drag, startPoint x: 391, startPoint y: 123, endPoint x: 304, endPoint y: 112, distance: 86.9
click at [304, 112] on div at bounding box center [312, 110] width 221 height 61
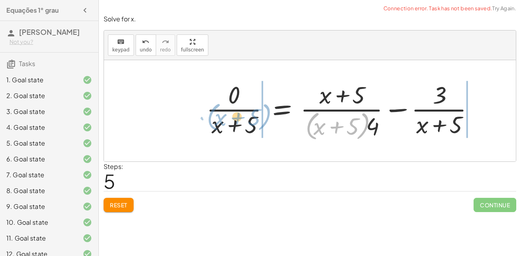
drag, startPoint x: 311, startPoint y: 138, endPoint x: 211, endPoint y: 129, distance: 100.8
click at [211, 129] on div at bounding box center [343, 110] width 282 height 64
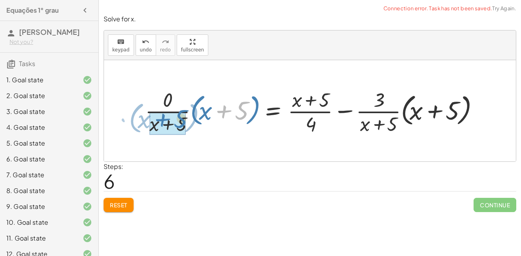
drag, startPoint x: 239, startPoint y: 105, endPoint x: 156, endPoint y: 112, distance: 83.3
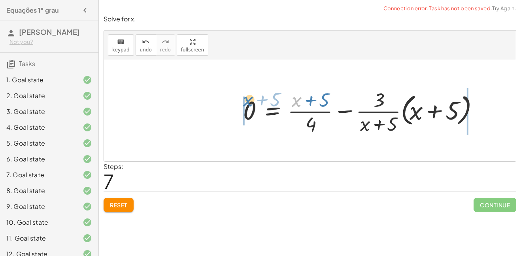
drag, startPoint x: 301, startPoint y: 102, endPoint x: 232, endPoint y: 106, distance: 68.5
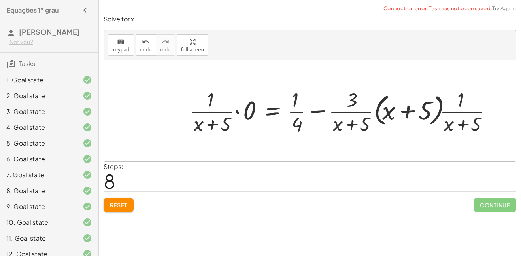
click at [125, 203] on span "Reset" at bounding box center [118, 204] width 17 height 7
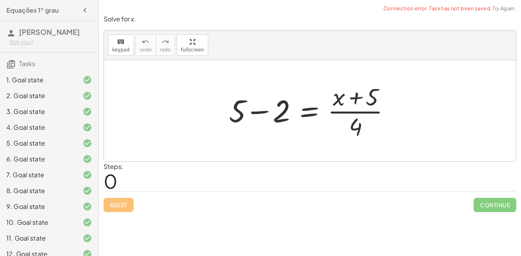
click at [256, 110] on div at bounding box center [313, 110] width 176 height 61
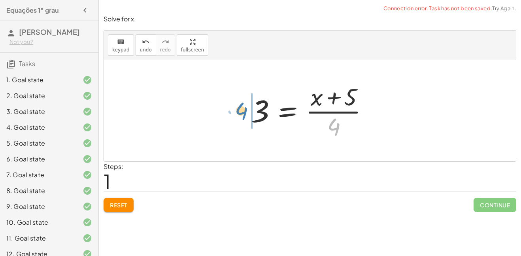
drag, startPoint x: 334, startPoint y: 123, endPoint x: 242, endPoint y: 107, distance: 93.4
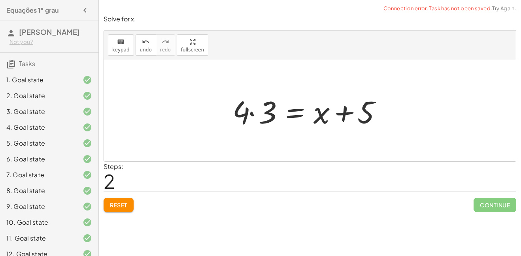
click at [242, 107] on div at bounding box center [309, 111] width 162 height 41
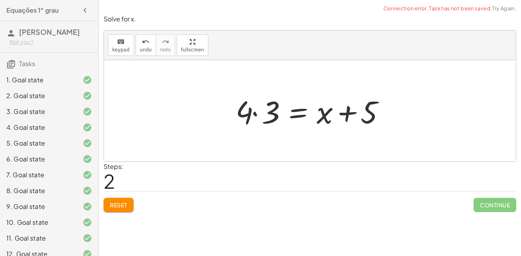
click at [255, 113] on div at bounding box center [313, 111] width 162 height 41
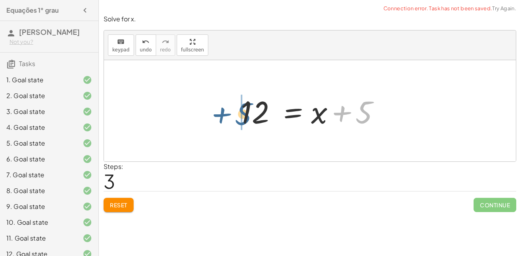
drag, startPoint x: 364, startPoint y: 109, endPoint x: 238, endPoint y: 110, distance: 126.1
click at [238, 110] on div at bounding box center [313, 111] width 152 height 41
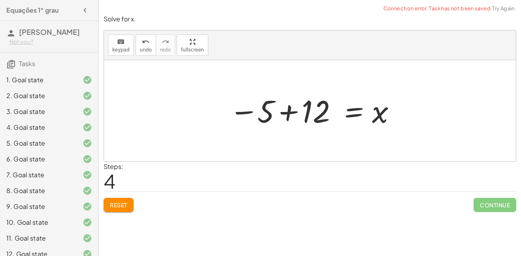
click at [287, 114] on div at bounding box center [312, 110] width 175 height 39
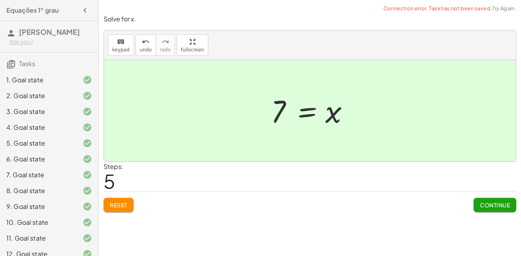
click at [487, 206] on span "Continue" at bounding box center [495, 204] width 30 height 7
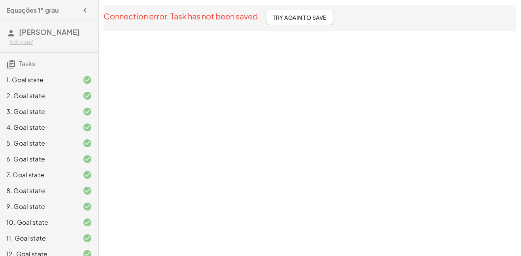
click at [310, 19] on span "Try Again To Save" at bounding box center [300, 17] width 54 height 7
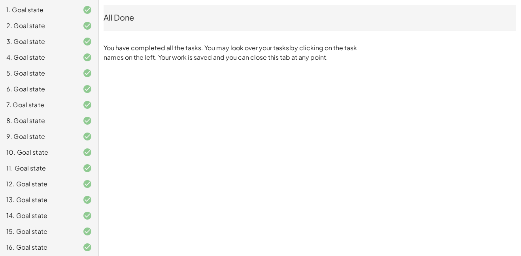
scroll to position [145, 0]
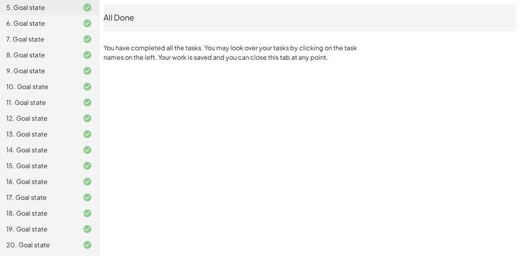
click at [332, 26] on div "All Done" at bounding box center [310, 17] width 413 height 25
